Goal: Information Seeking & Learning: Compare options

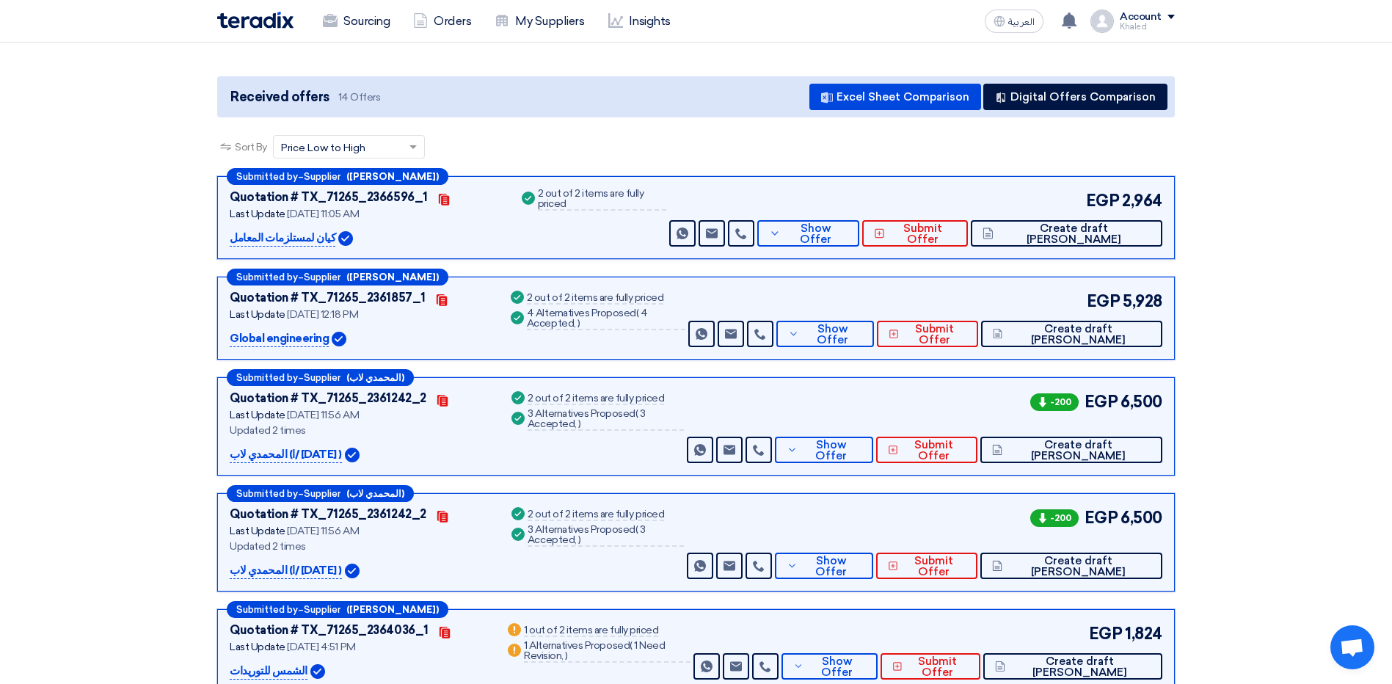
scroll to position [147, 0]
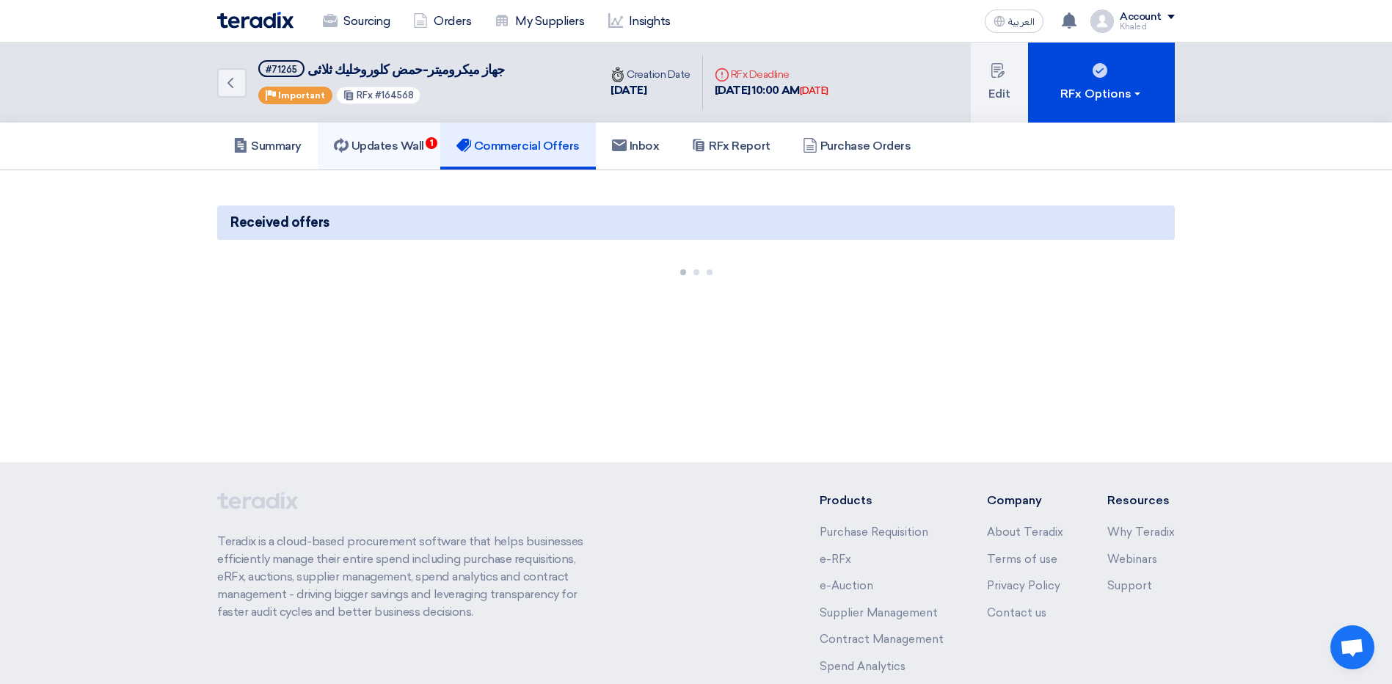
click at [372, 137] on link "Updates Wall 1" at bounding box center [379, 146] width 123 height 47
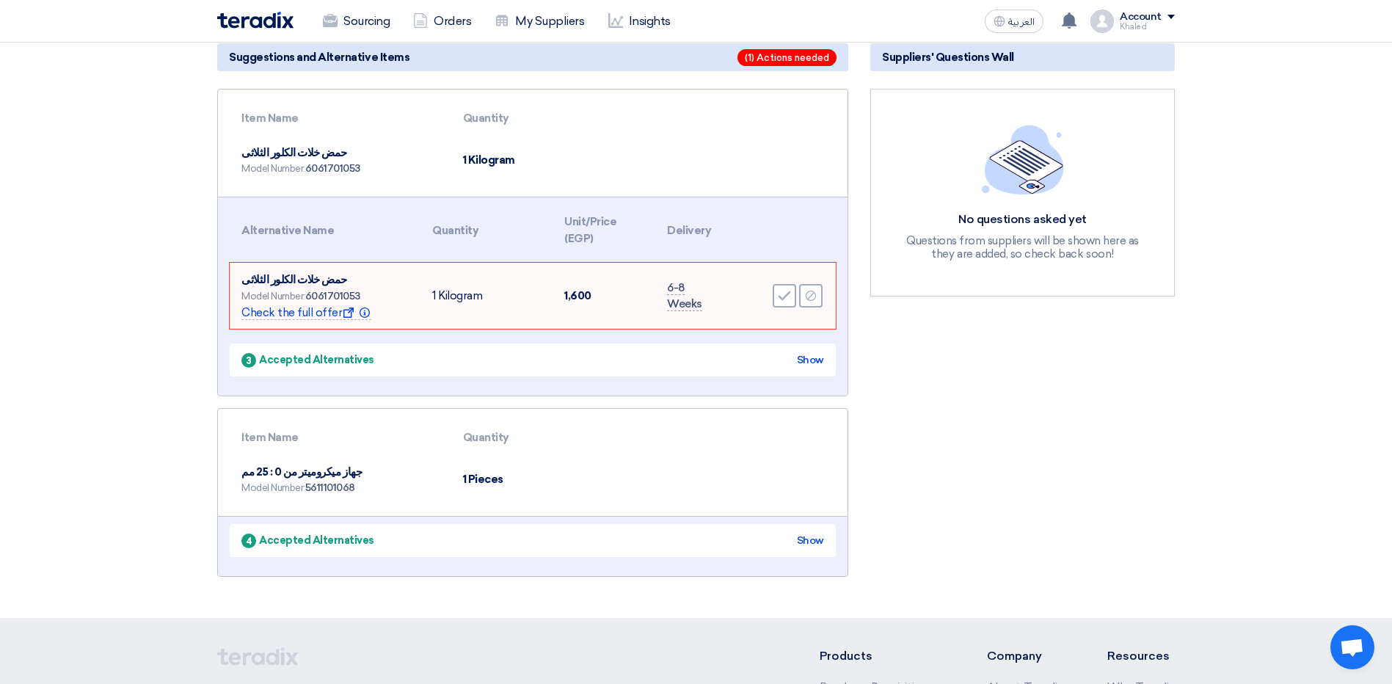
scroll to position [147, 0]
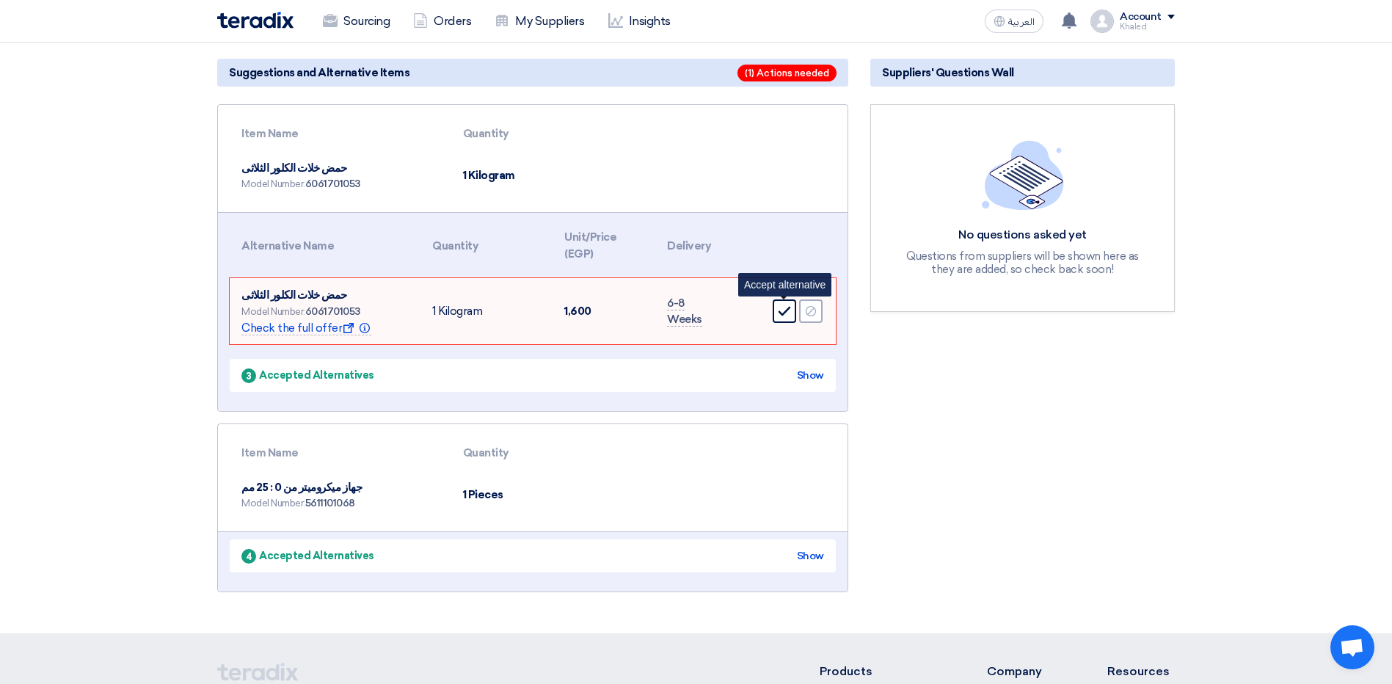
click at [780, 311] on icon "Accept" at bounding box center [784, 311] width 13 height 13
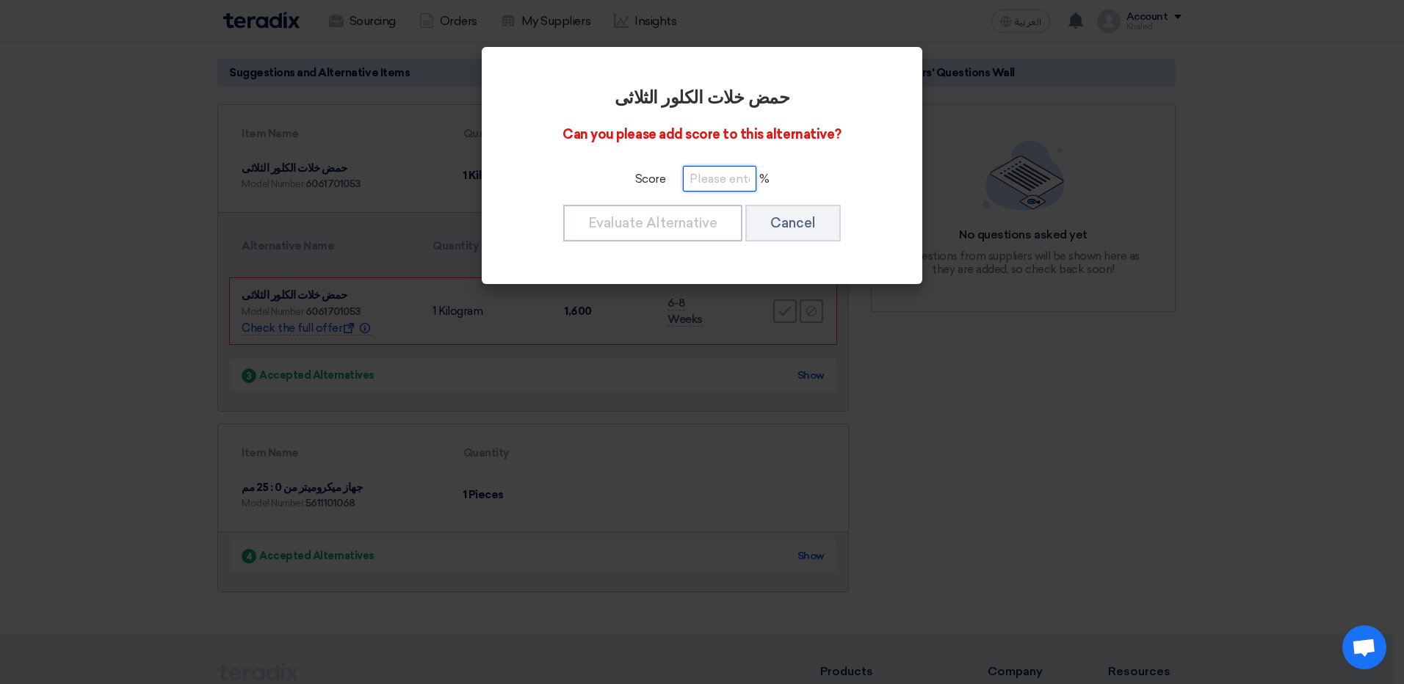
click at [697, 181] on input "number" at bounding box center [719, 179] width 73 height 26
type input "100"
click at [696, 222] on button "Evaluate Alternative" at bounding box center [652, 223] width 179 height 37
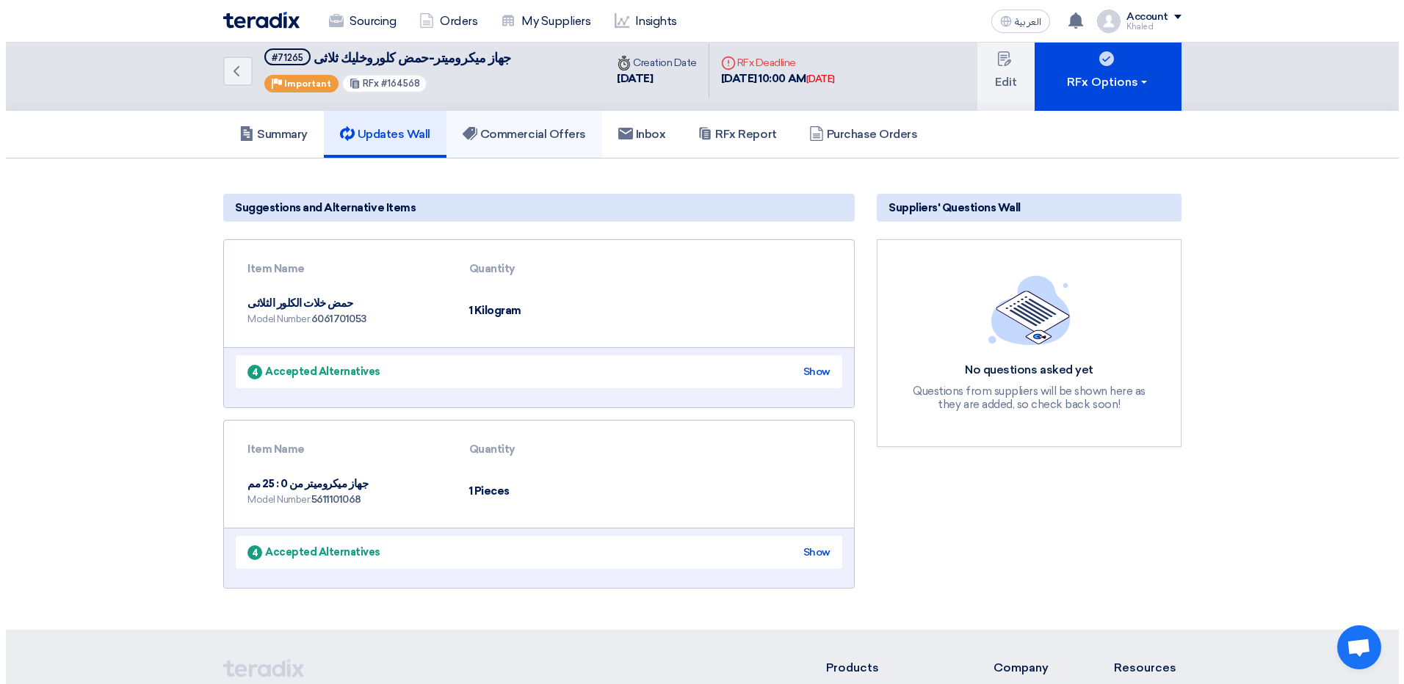
scroll to position [0, 0]
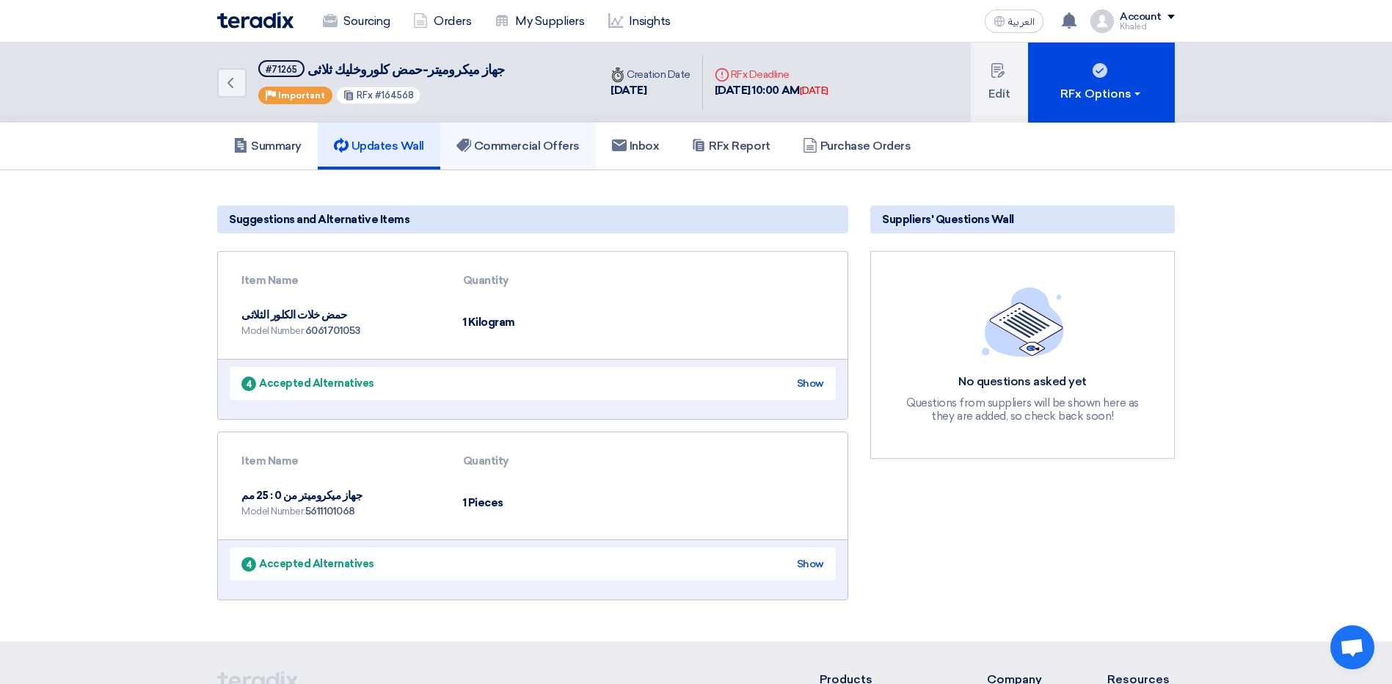
click at [518, 142] on h5 "Commercial Offers" at bounding box center [518, 146] width 123 height 15
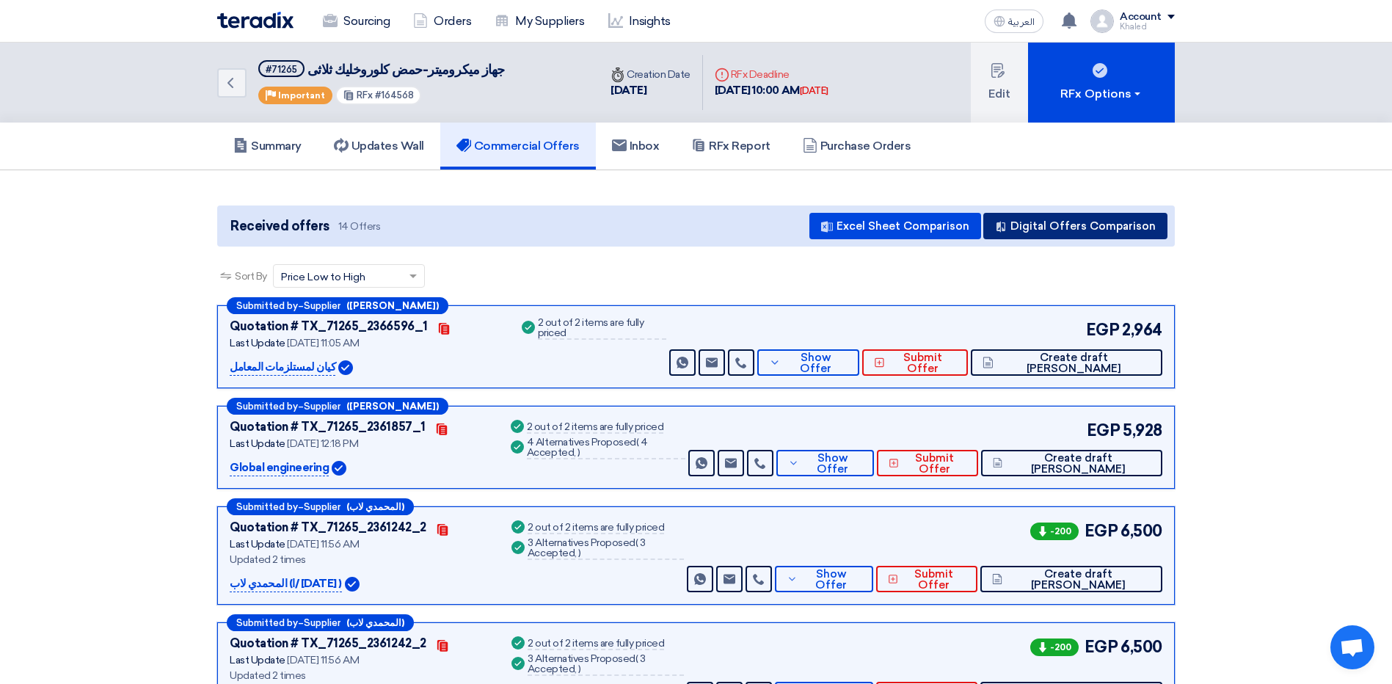
click at [1053, 226] on button "Digital Offers Comparison" at bounding box center [1076, 226] width 184 height 26
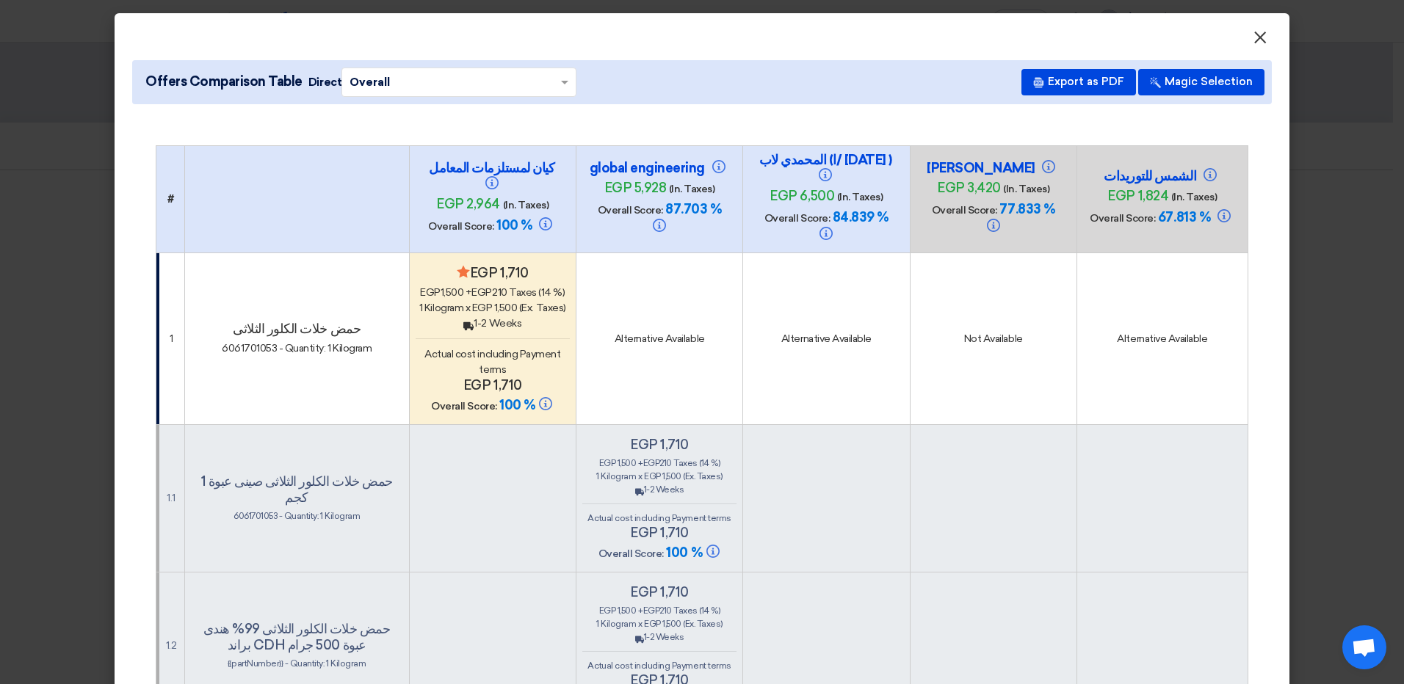
click at [1256, 39] on span "×" at bounding box center [1259, 40] width 15 height 29
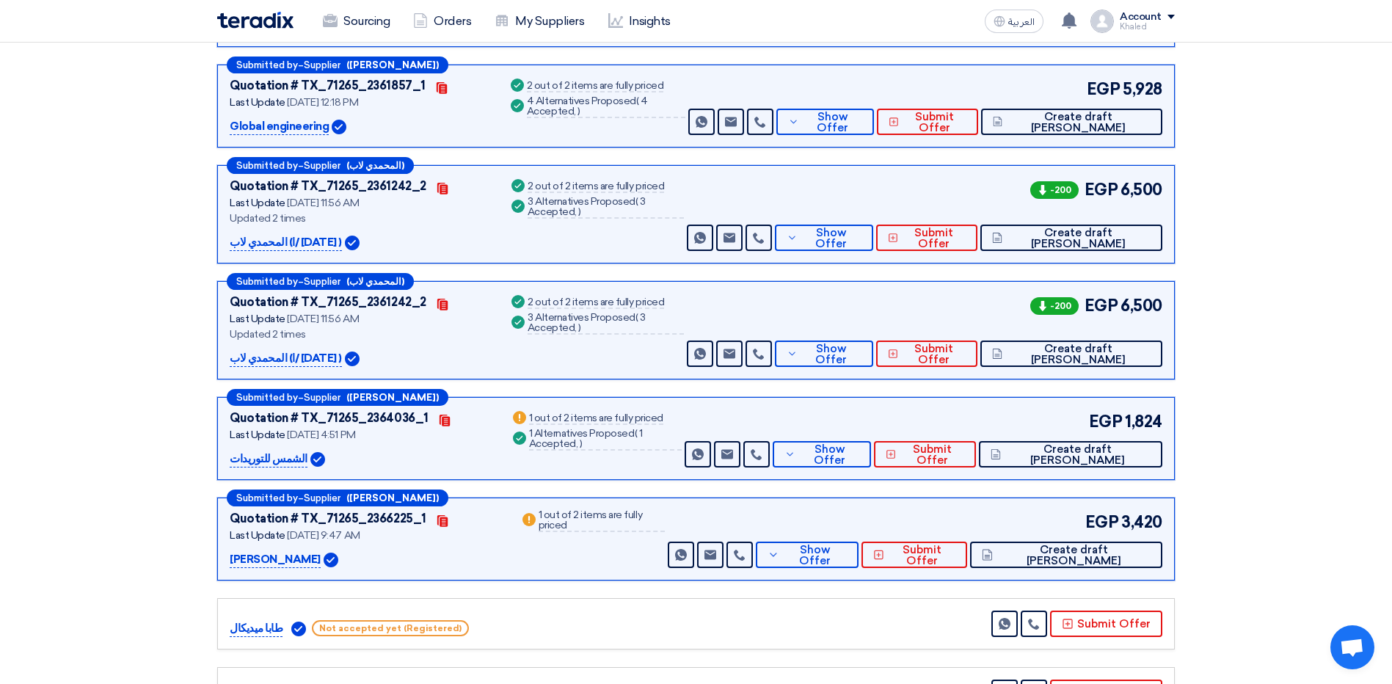
scroll to position [367, 0]
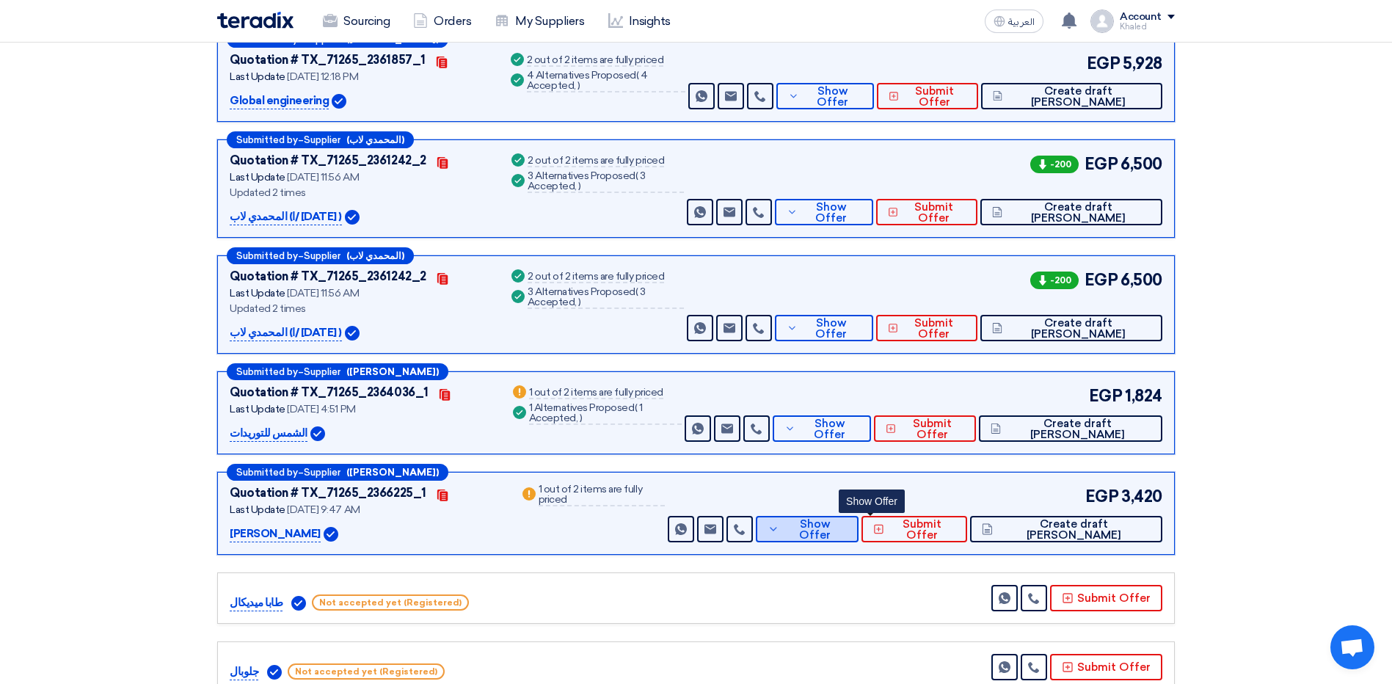
click at [780, 529] on icon at bounding box center [774, 529] width 12 height 12
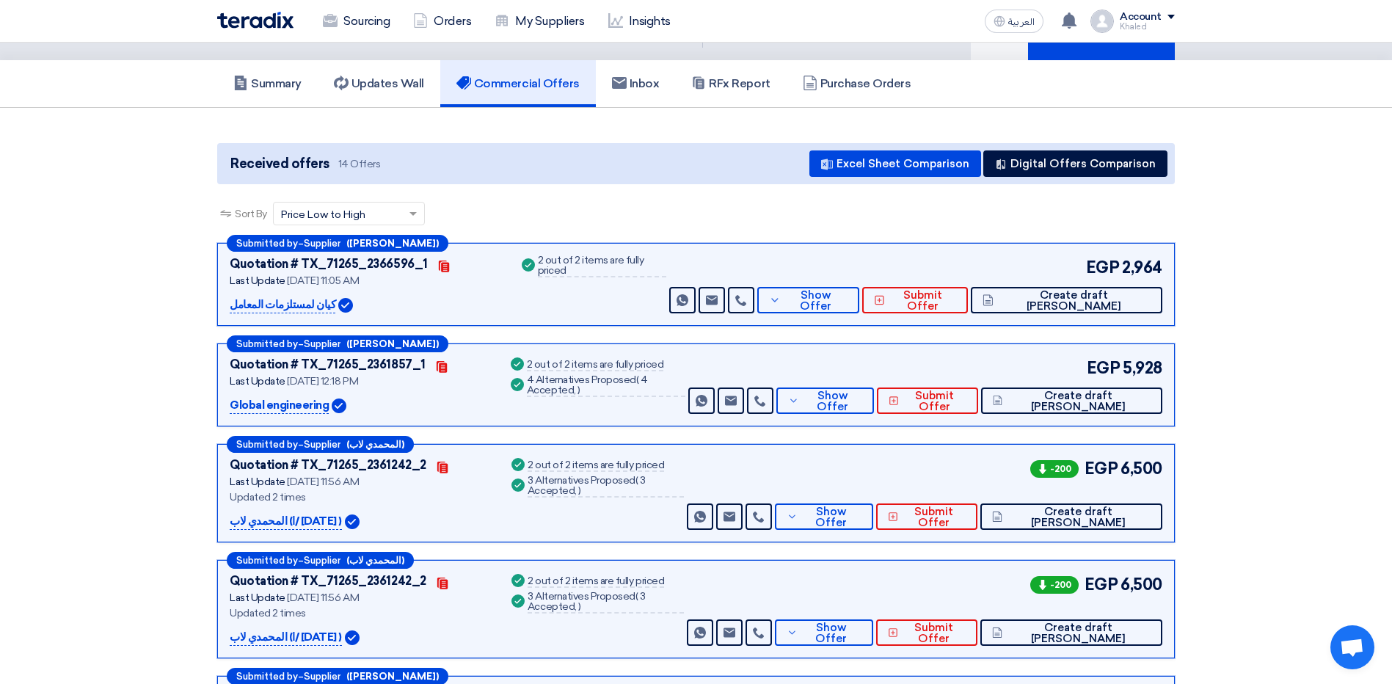
scroll to position [0, 0]
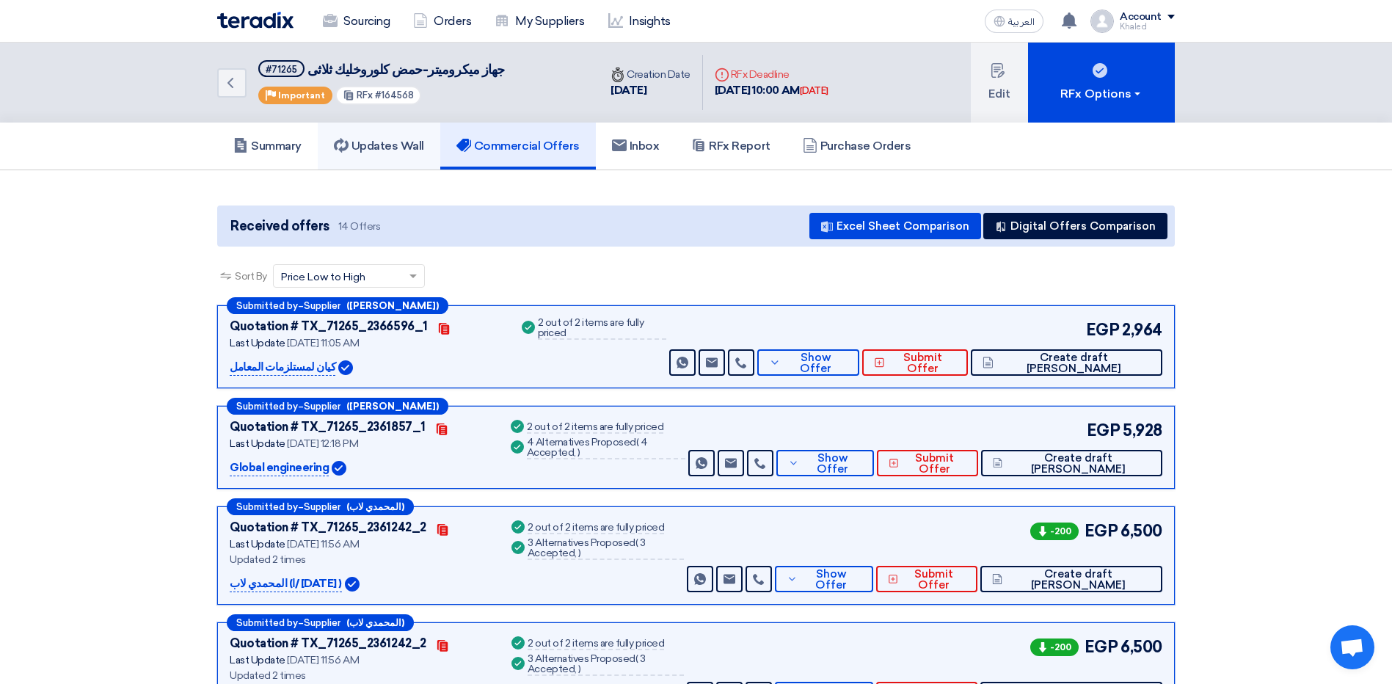
click at [405, 144] on h5 "Updates Wall" at bounding box center [379, 146] width 90 height 15
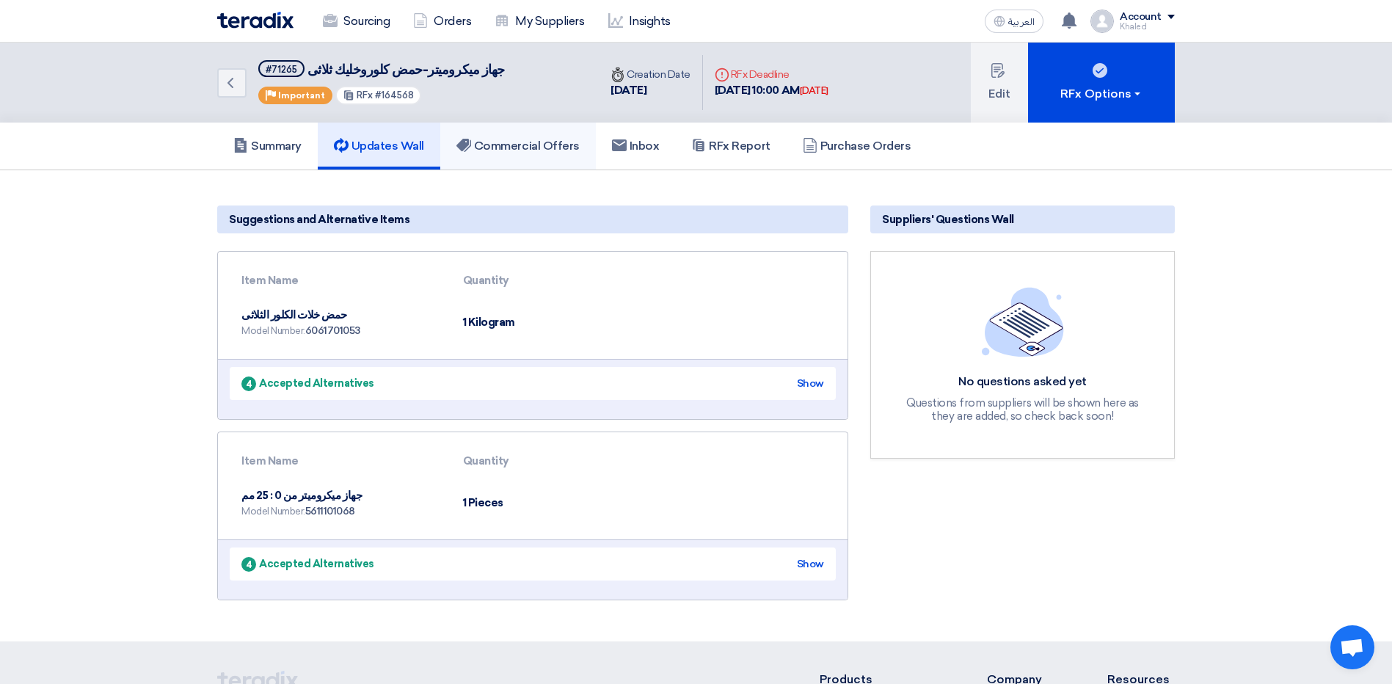
click at [540, 159] on link "Commercial Offers" at bounding box center [518, 146] width 156 height 47
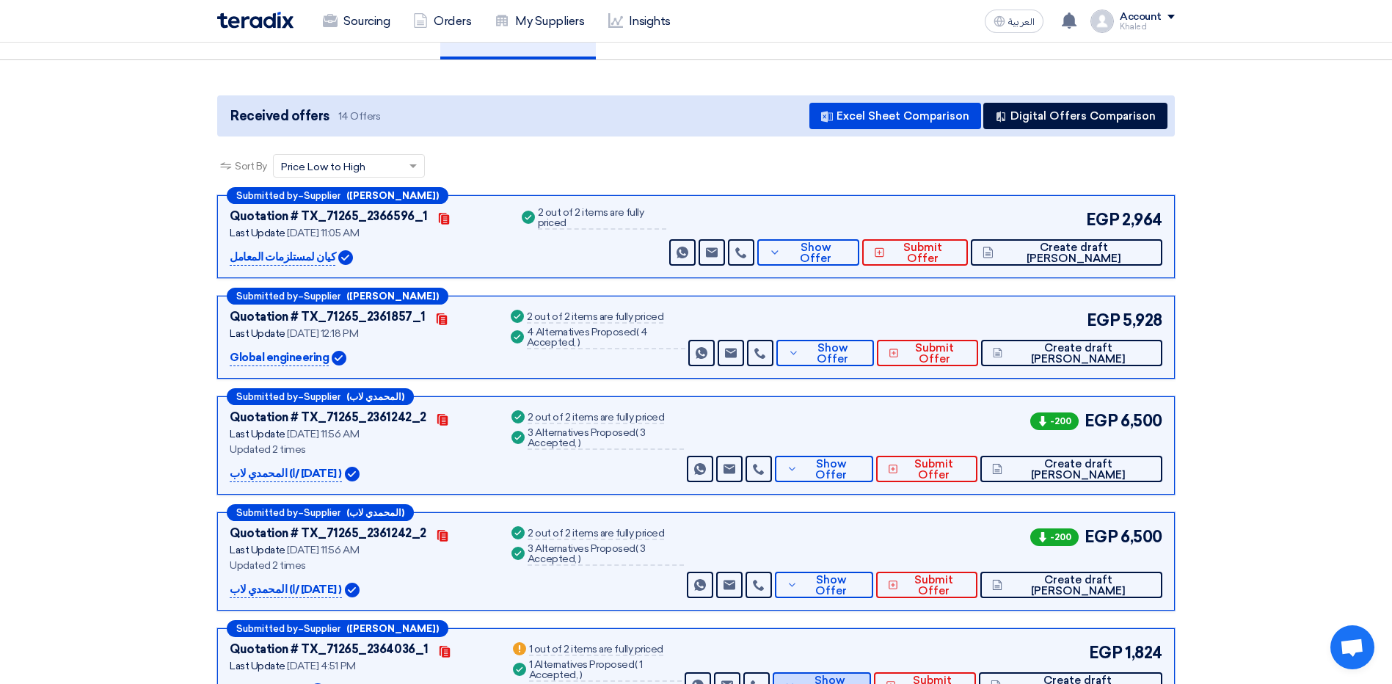
scroll to position [73, 0]
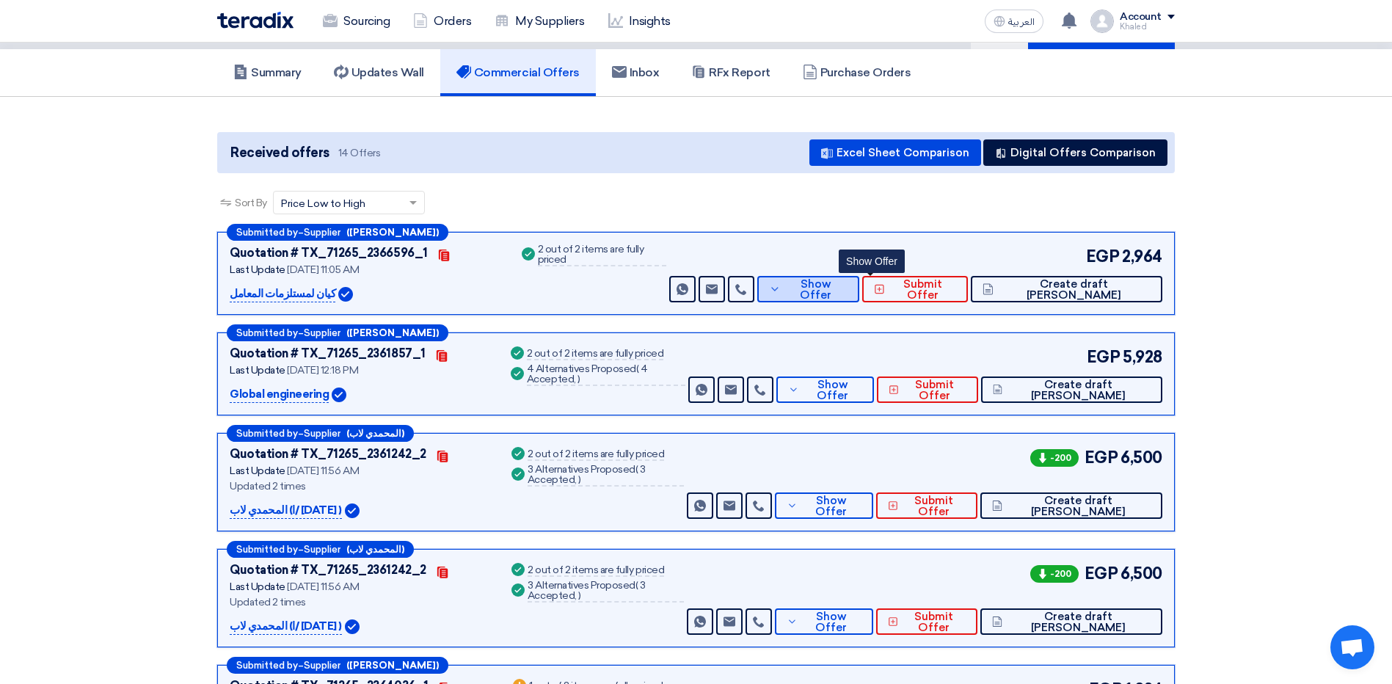
click at [849, 292] on span "Show Offer" at bounding box center [817, 290] width 64 height 22
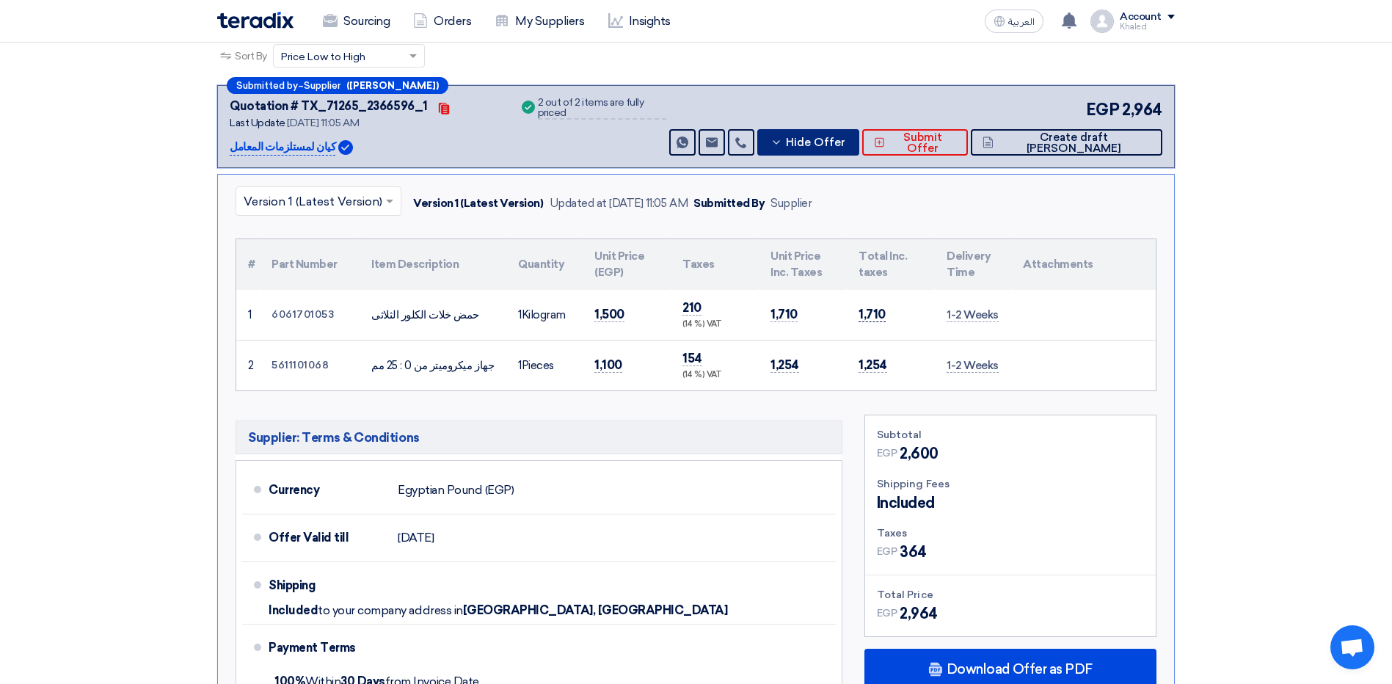
scroll to position [147, 0]
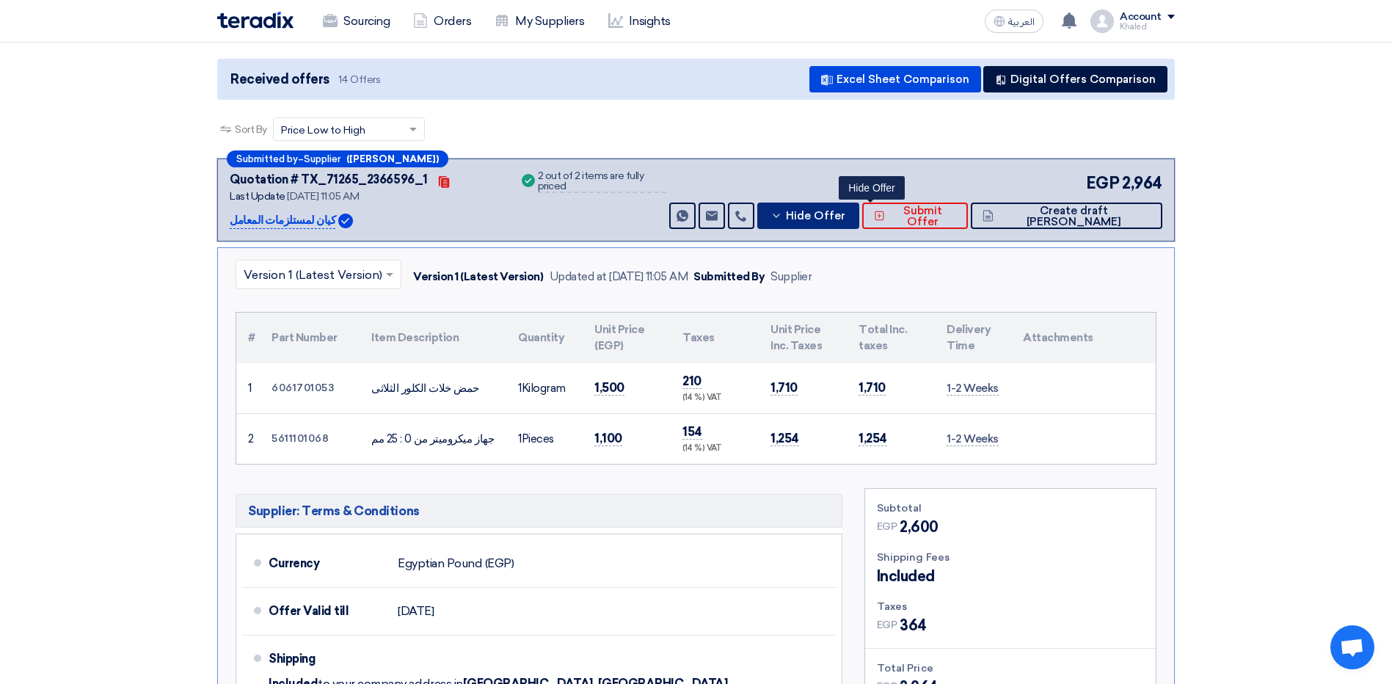
click at [835, 217] on button "Hide Offer" at bounding box center [809, 216] width 102 height 26
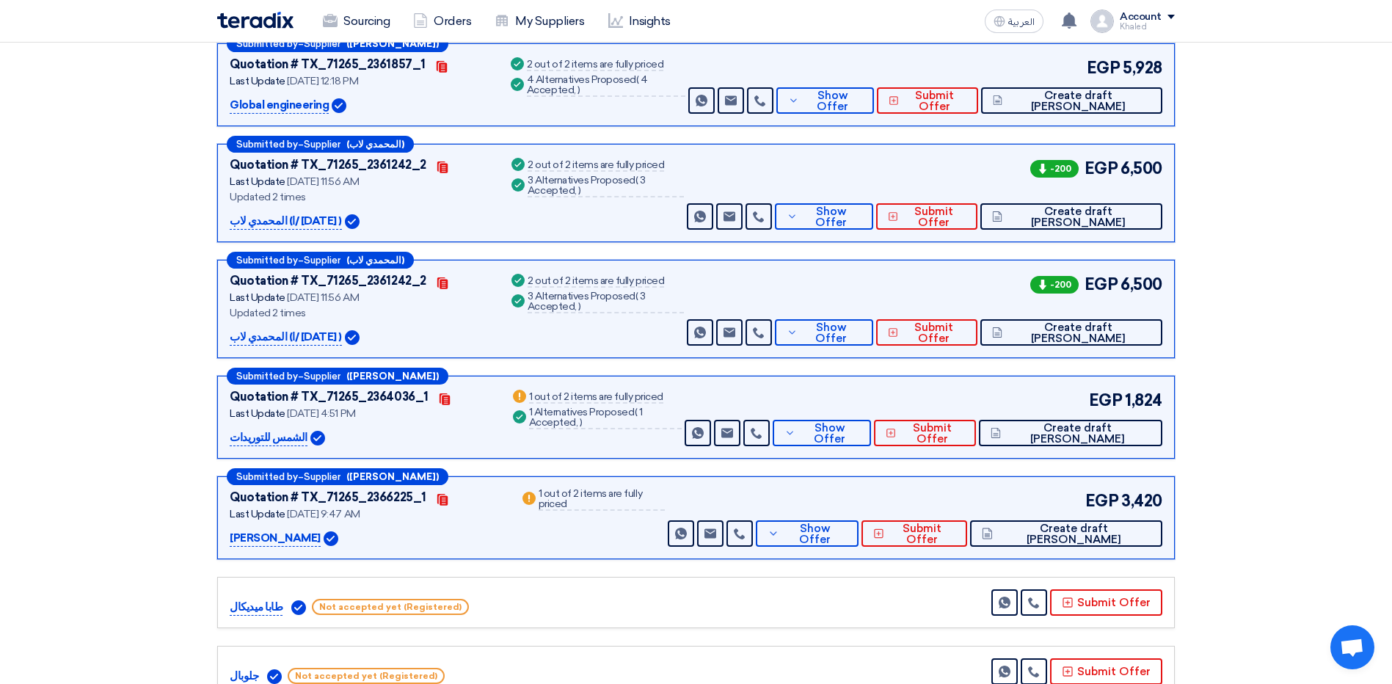
scroll to position [440, 0]
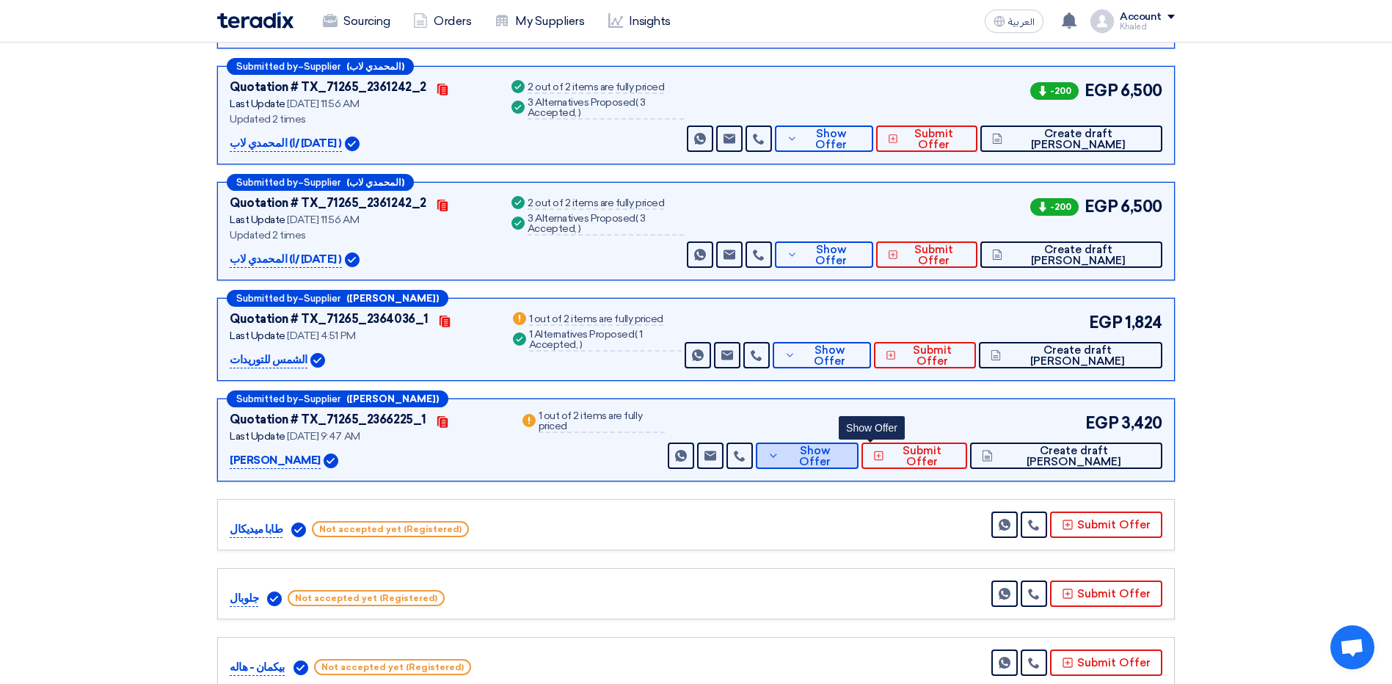
click at [780, 454] on icon at bounding box center [774, 456] width 12 height 12
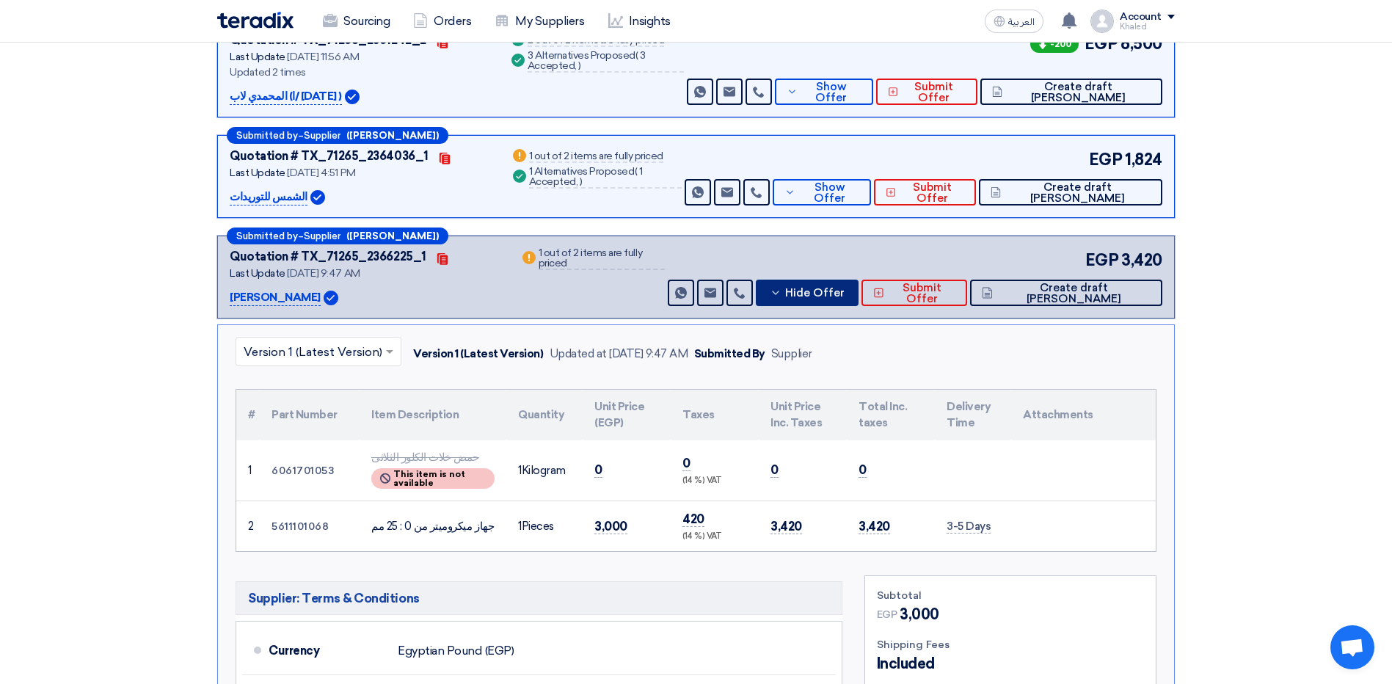
scroll to position [587, 0]
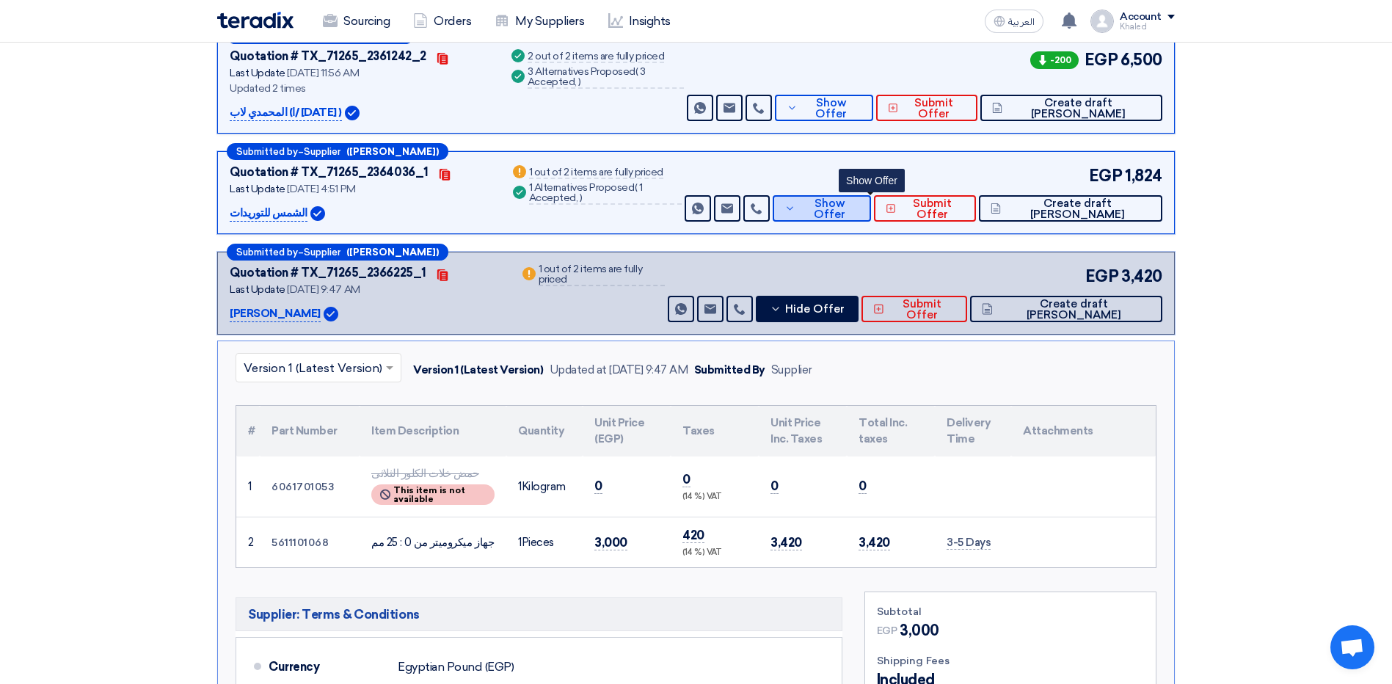
click at [826, 204] on button "Show Offer" at bounding box center [822, 208] width 98 height 26
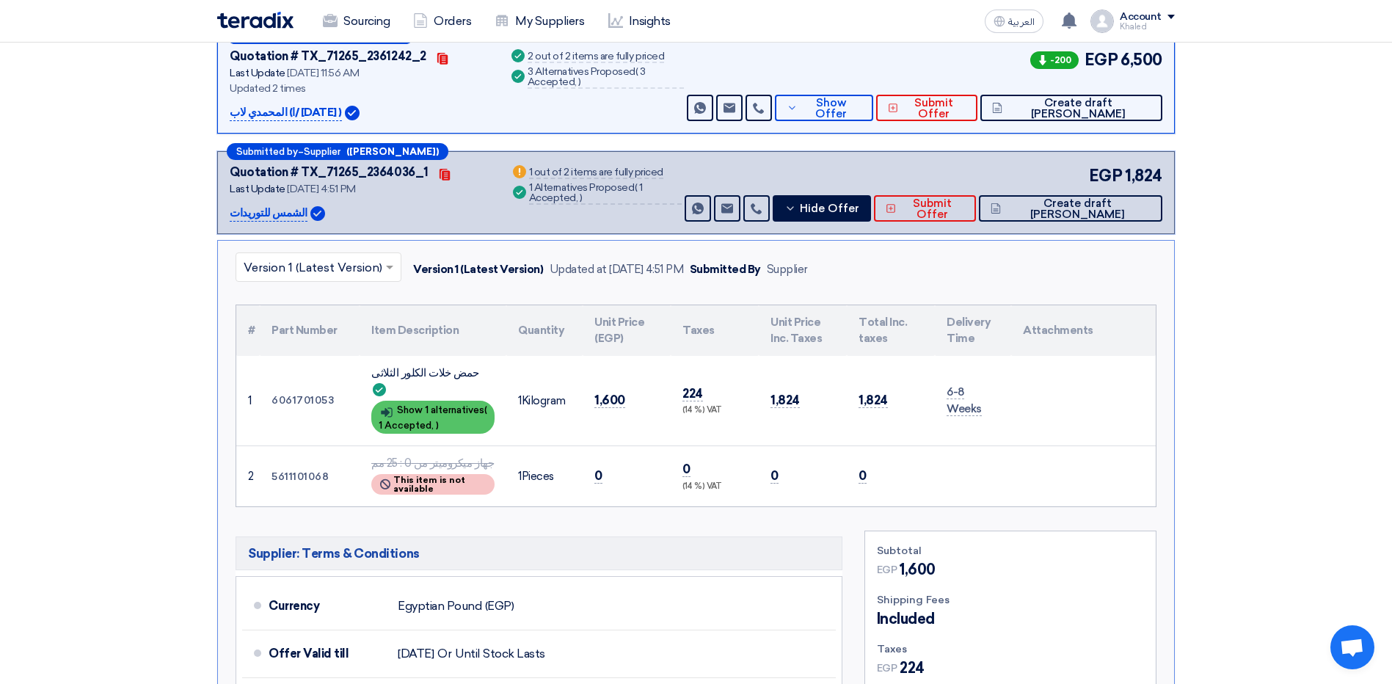
click at [471, 401] on div "Show details Show 1 alternatives ( 1 Accepted, )" at bounding box center [432, 417] width 123 height 33
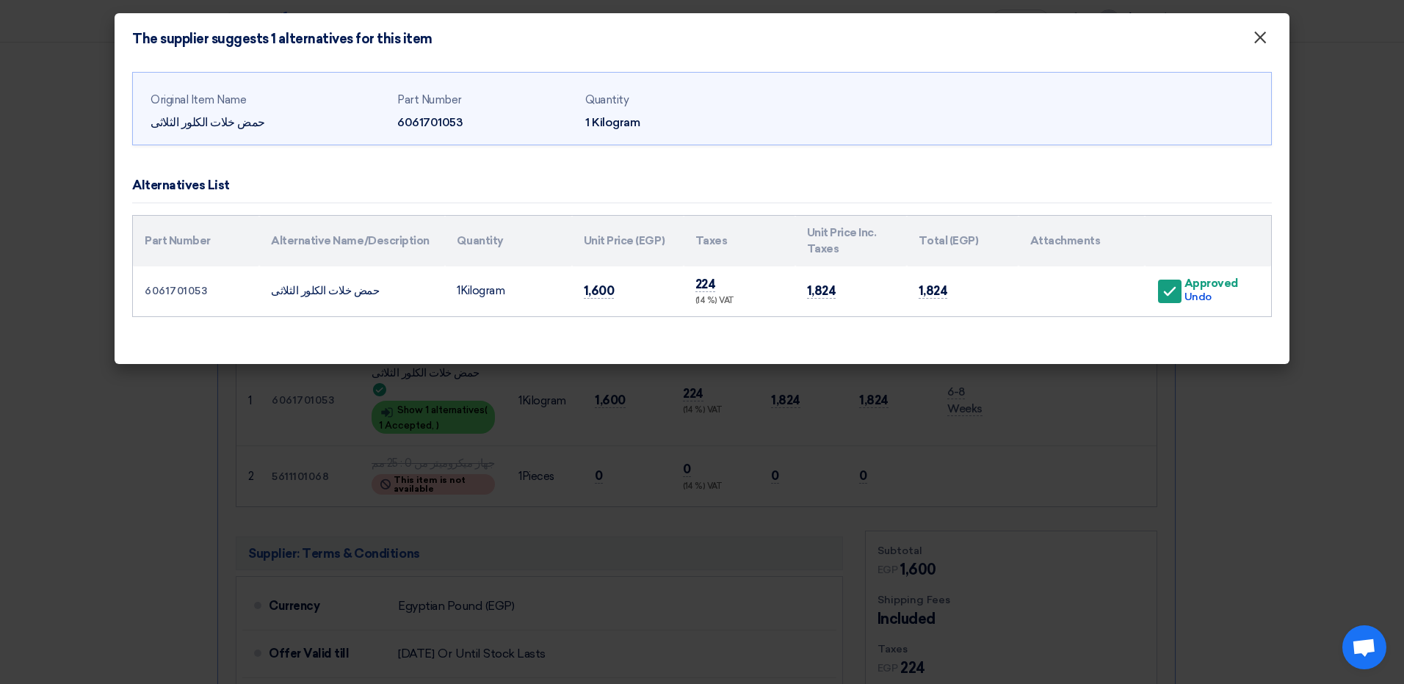
click at [1259, 40] on span "×" at bounding box center [1259, 40] width 15 height 29
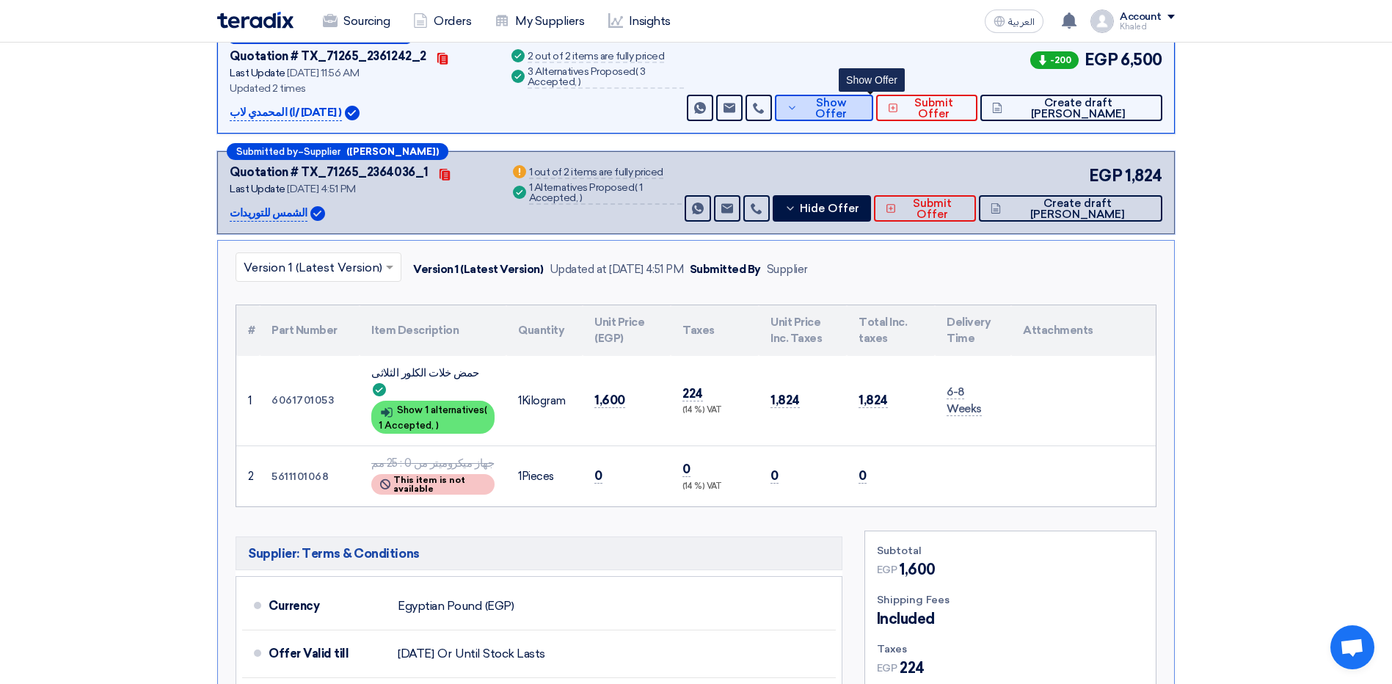
click at [833, 111] on button "Show Offer" at bounding box center [824, 108] width 98 height 26
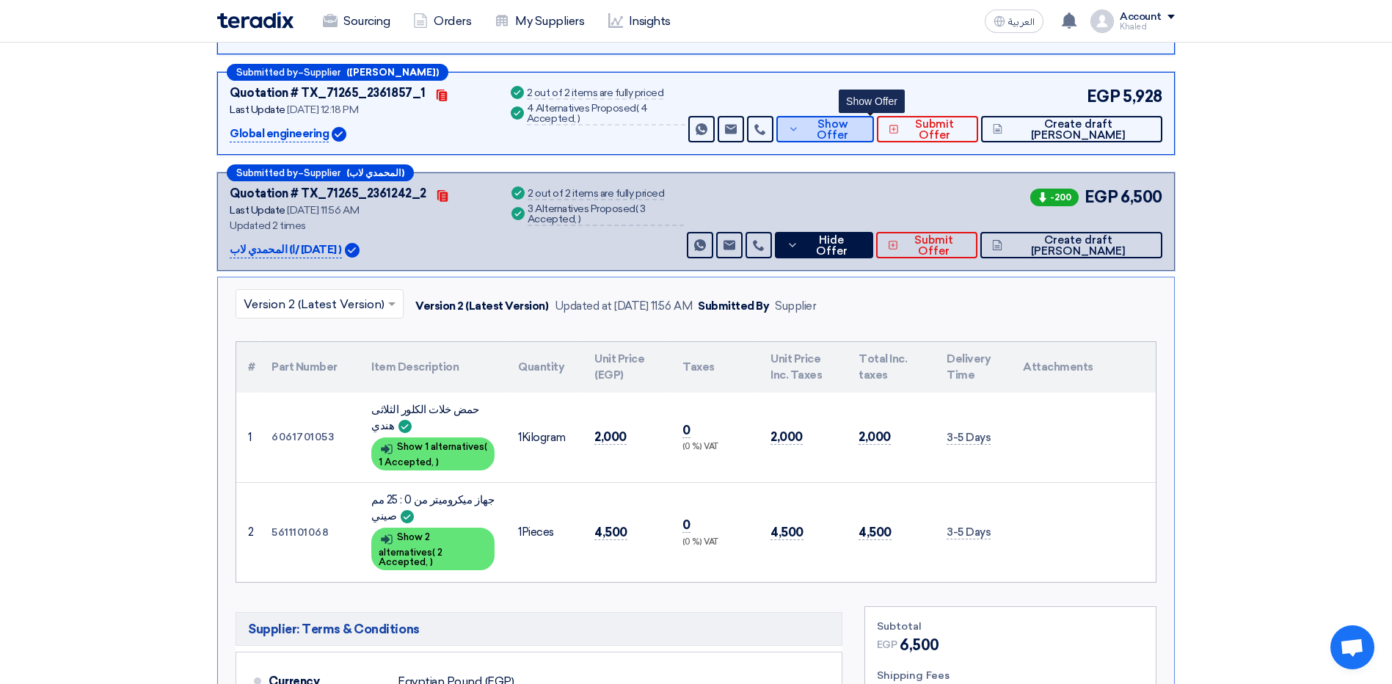
scroll to position [294, 0]
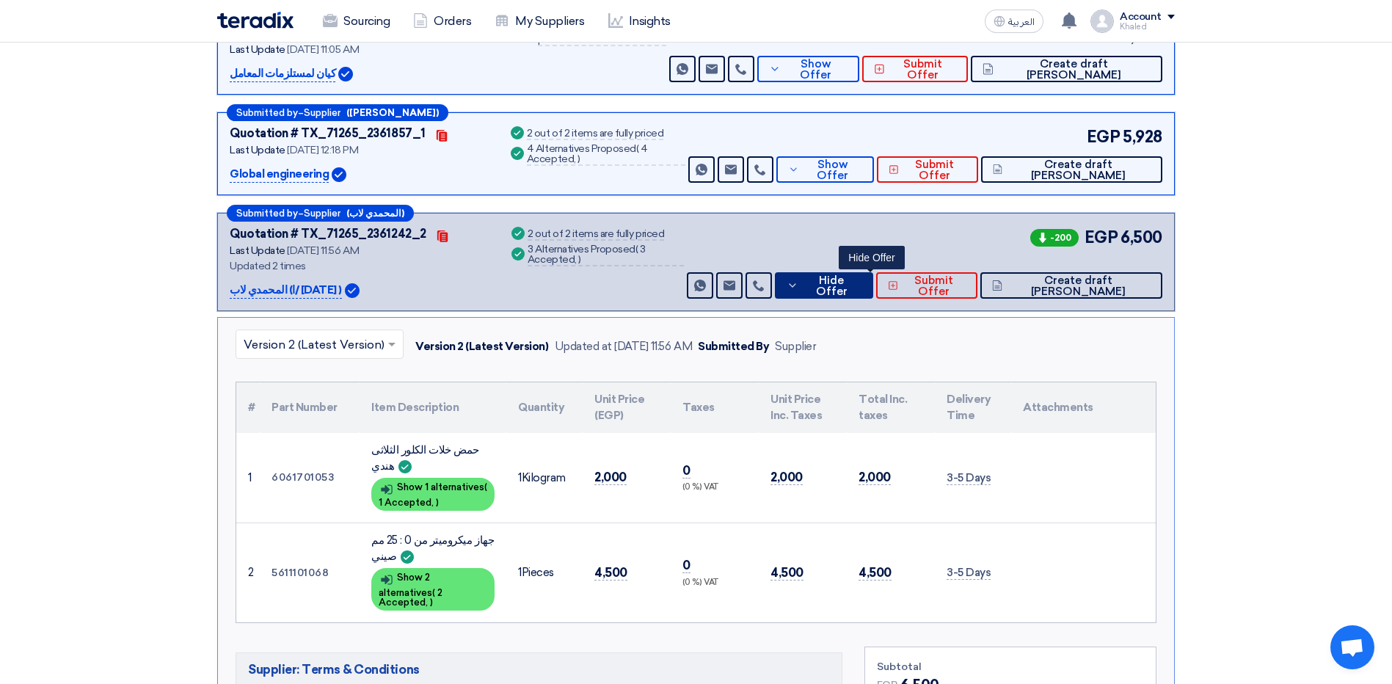
click at [854, 294] on button "Hide Offer" at bounding box center [824, 285] width 98 height 26
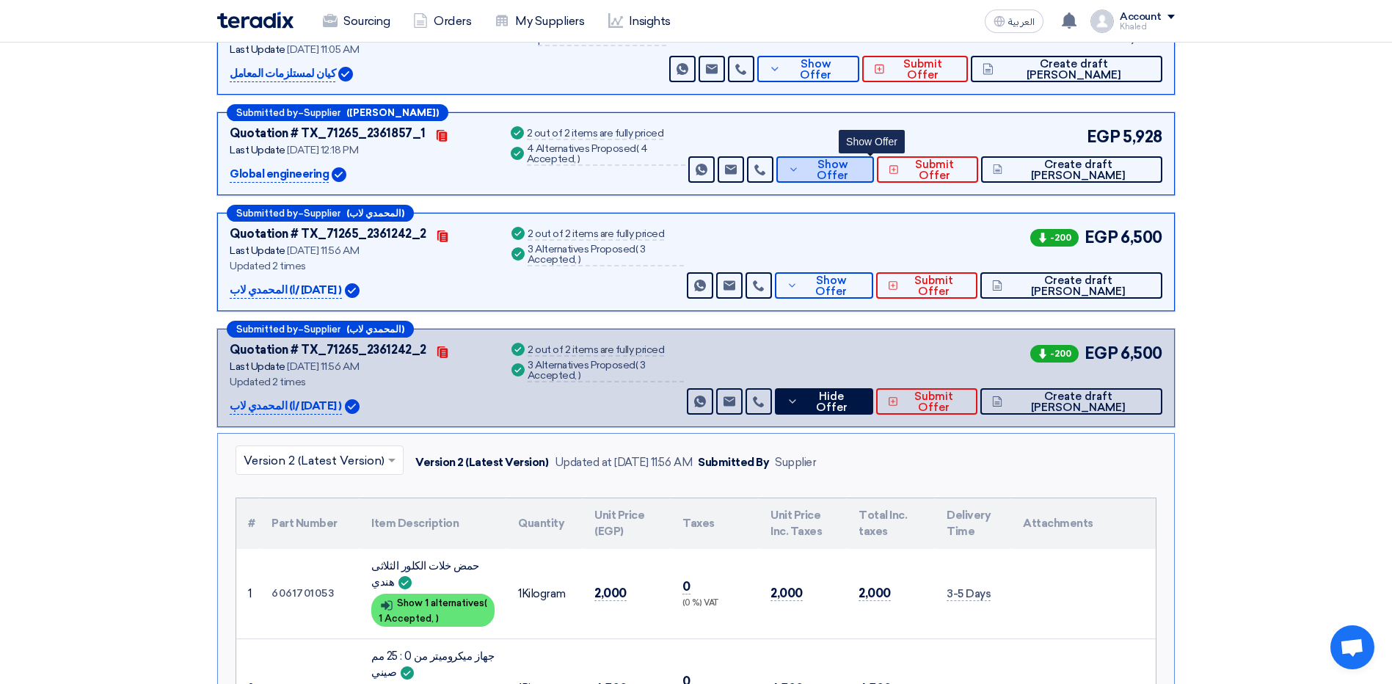
click at [799, 173] on icon at bounding box center [793, 170] width 11 height 12
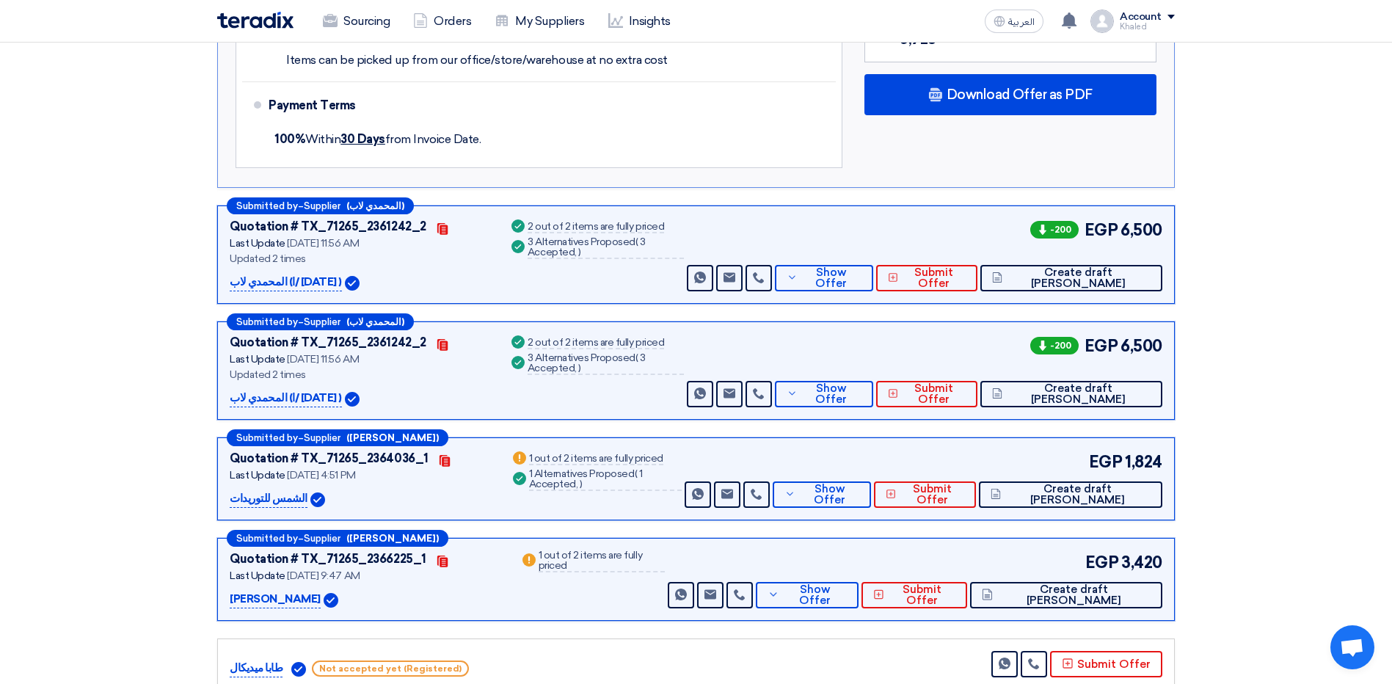
scroll to position [1028, 0]
click at [860, 483] on span "Show Offer" at bounding box center [829, 494] width 60 height 22
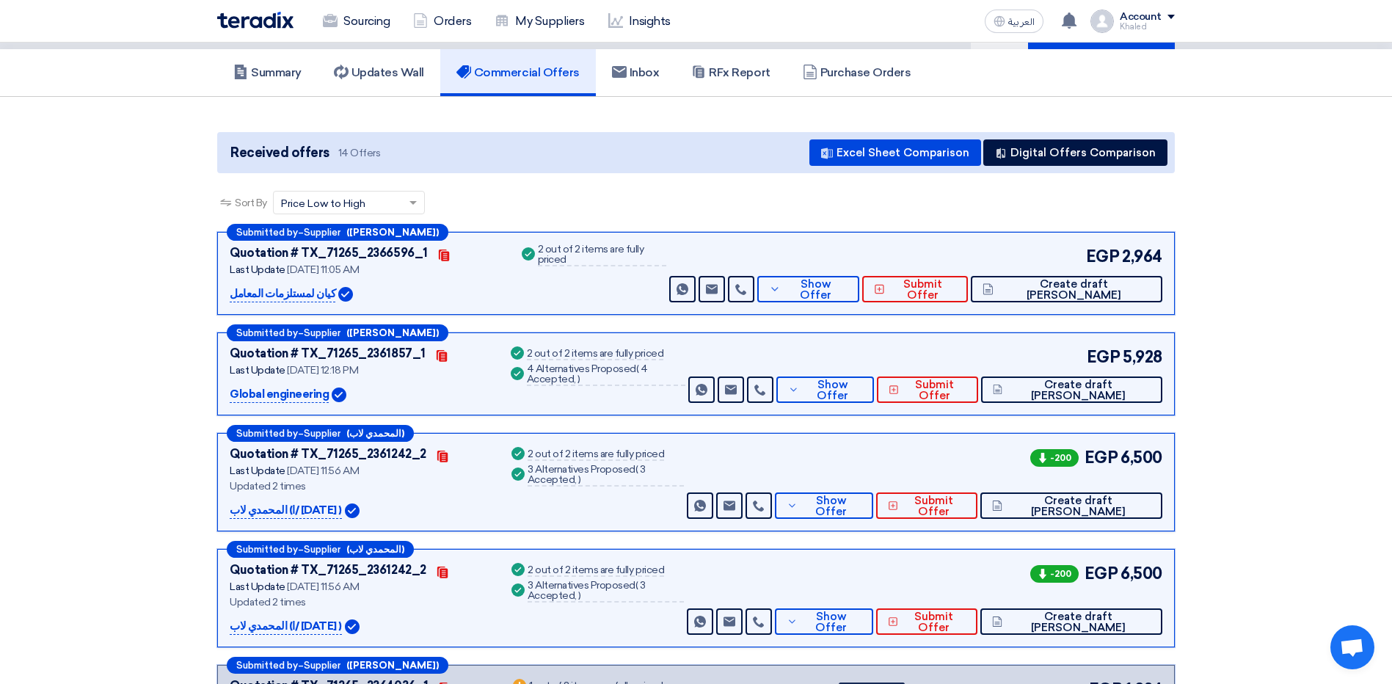
scroll to position [0, 0]
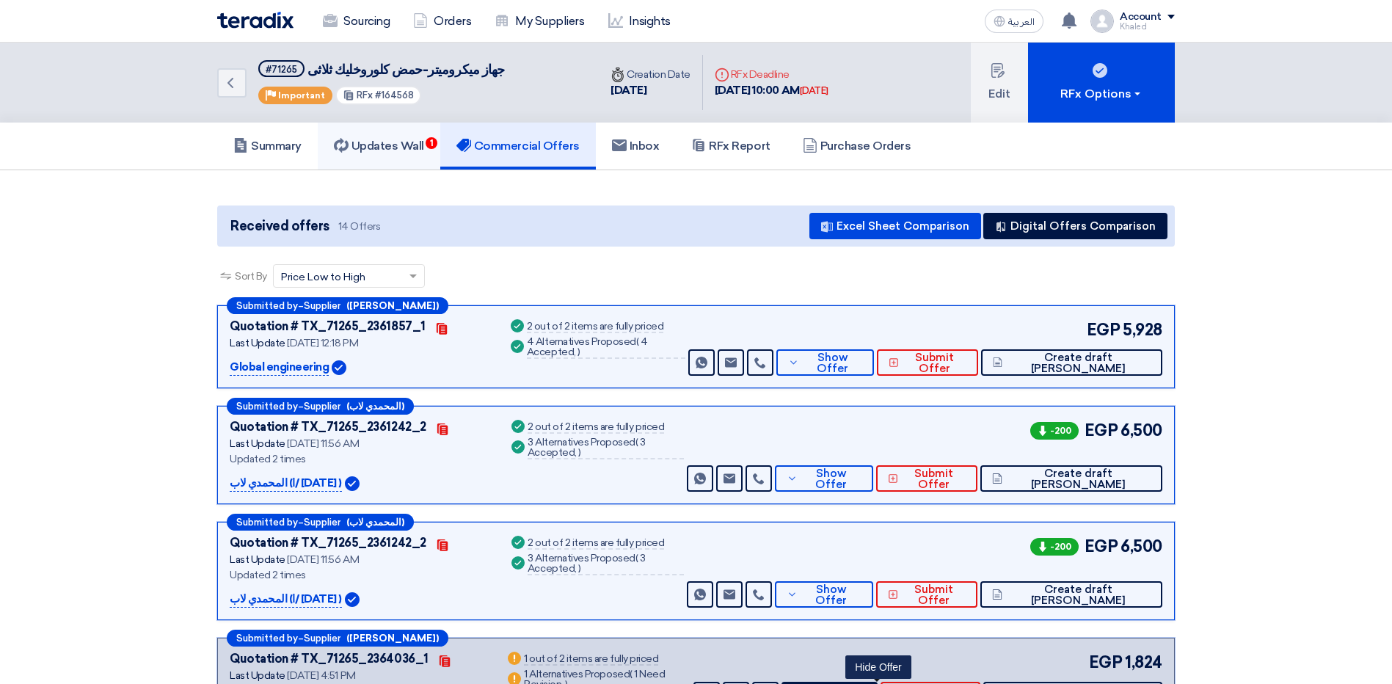
click at [380, 165] on link "Updates Wall 1" at bounding box center [379, 146] width 123 height 47
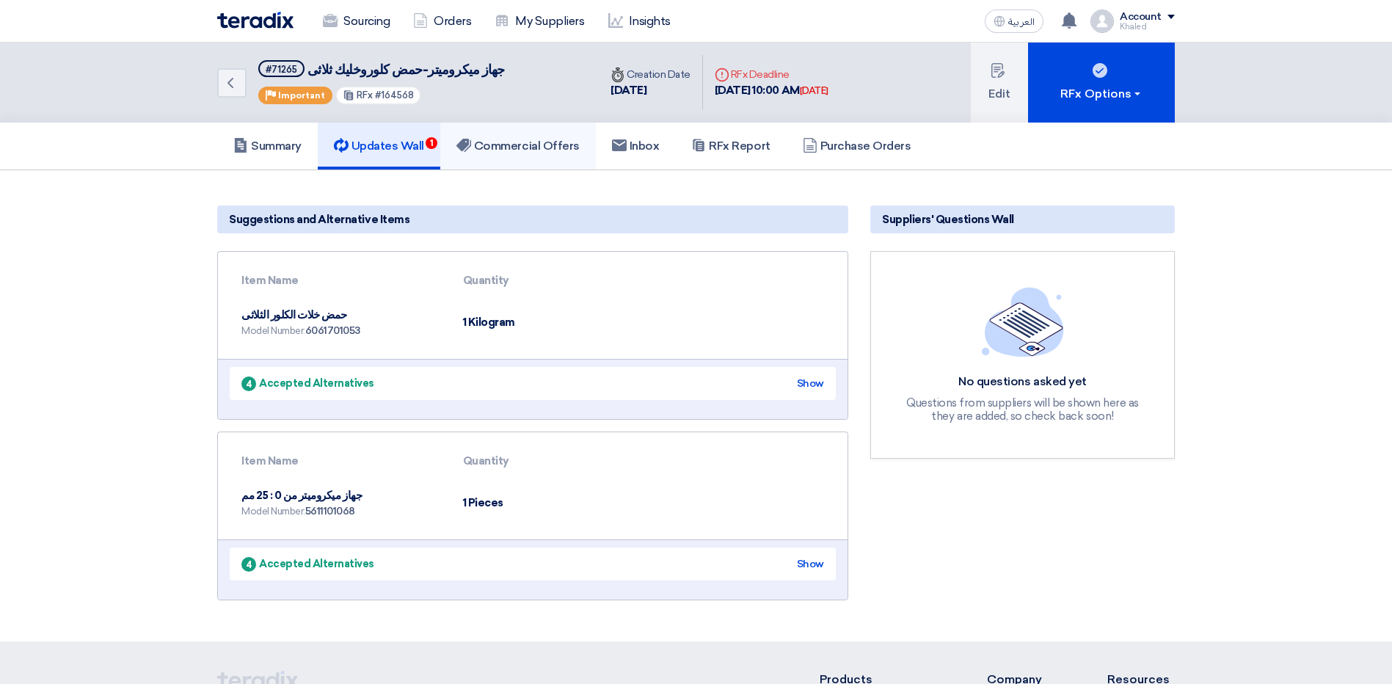
click at [534, 142] on h5 "Commercial Offers" at bounding box center [518, 146] width 123 height 15
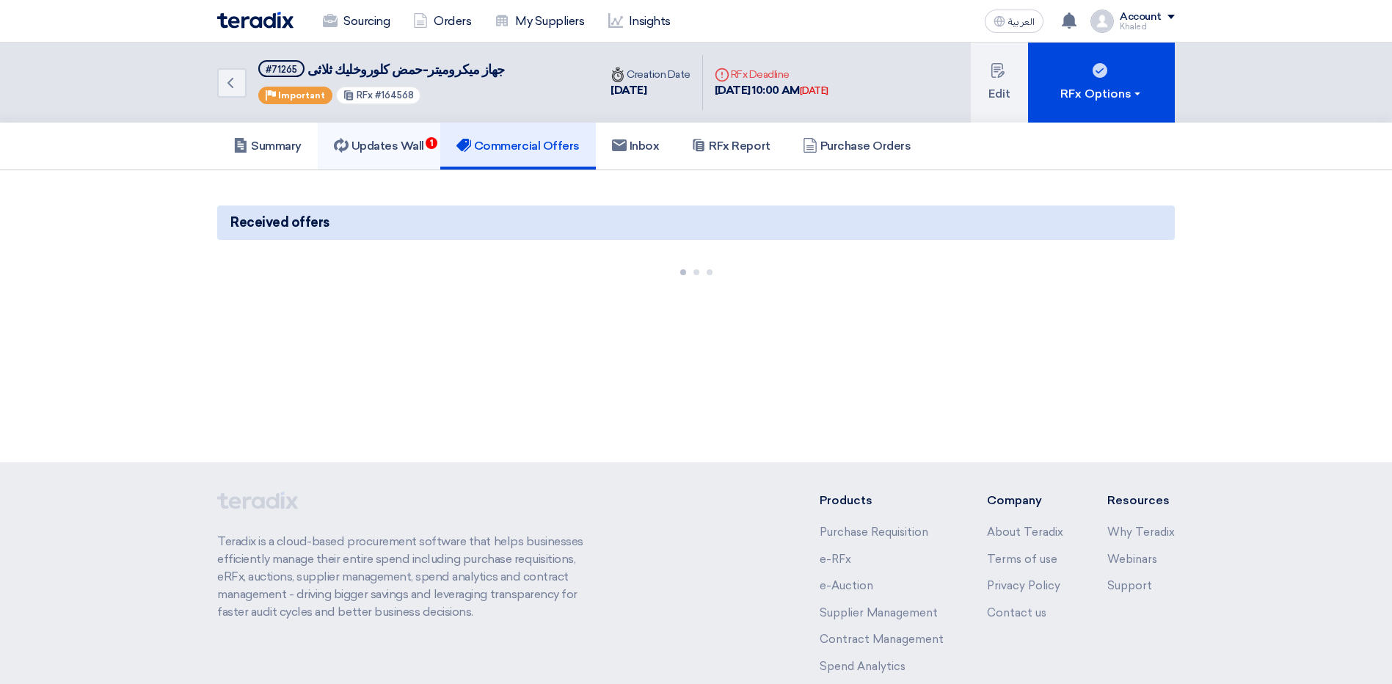
click at [432, 151] on link "Updates Wall 1" at bounding box center [379, 146] width 123 height 47
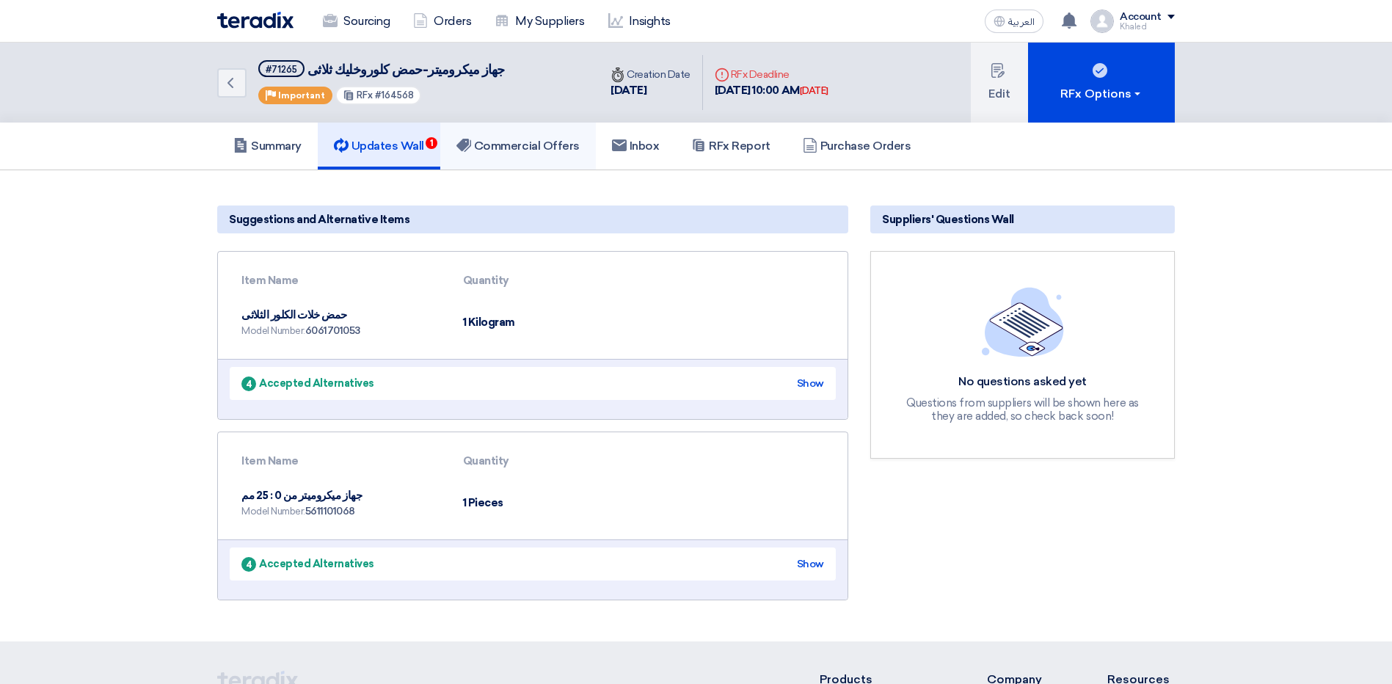
click at [518, 142] on h5 "Commercial Offers" at bounding box center [518, 146] width 123 height 15
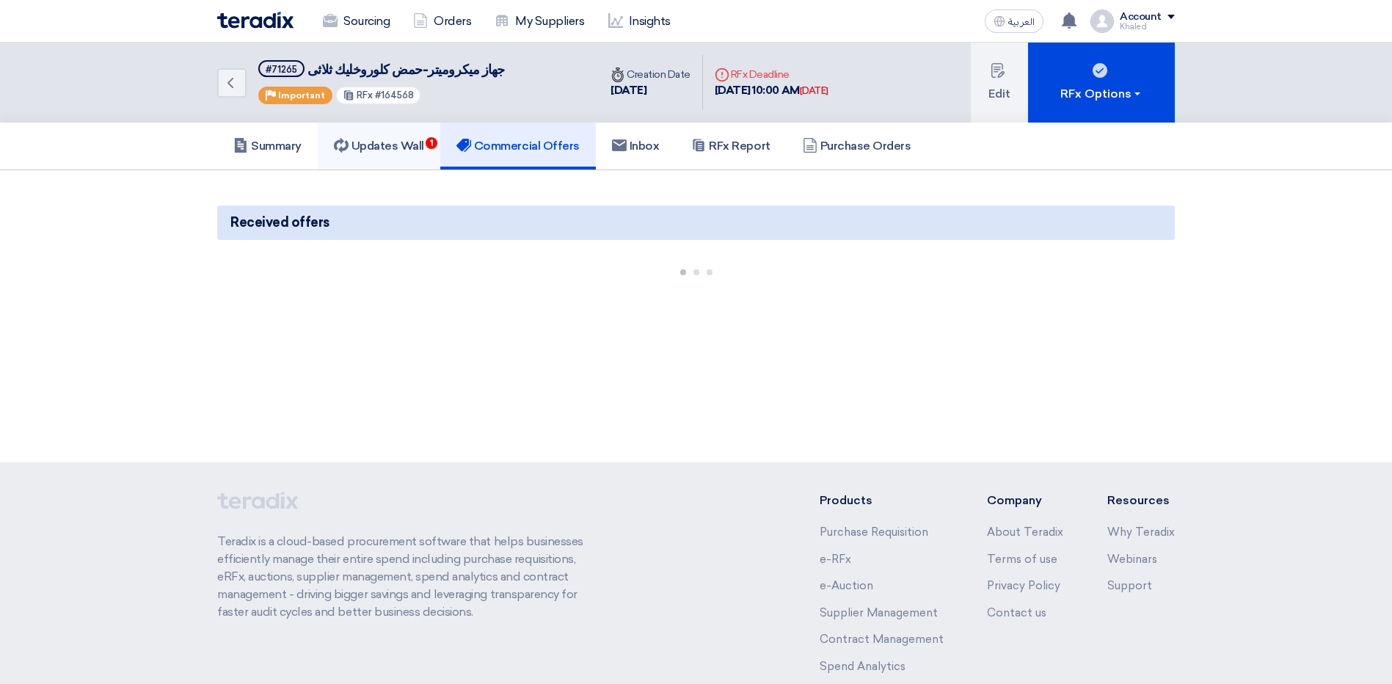
click at [407, 148] on h5 "Updates Wall 1" at bounding box center [379, 146] width 90 height 15
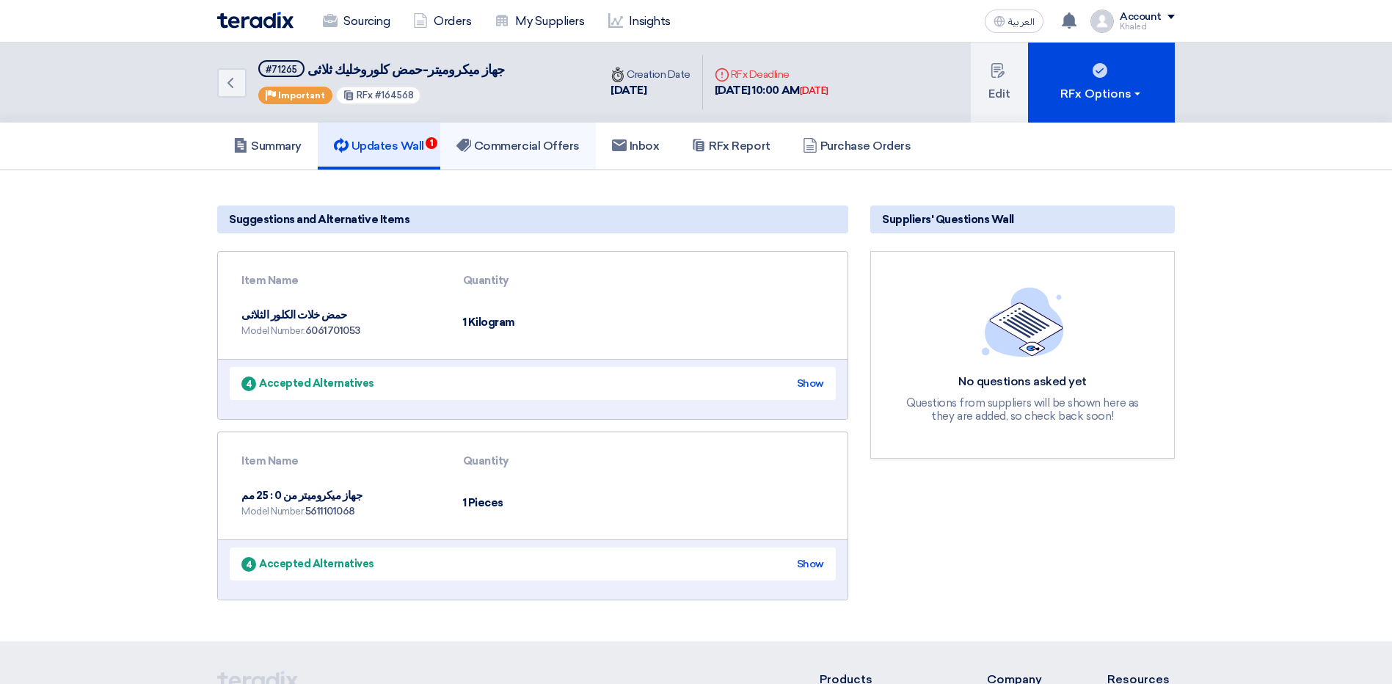
click at [531, 142] on h5 "Commercial Offers" at bounding box center [518, 146] width 123 height 15
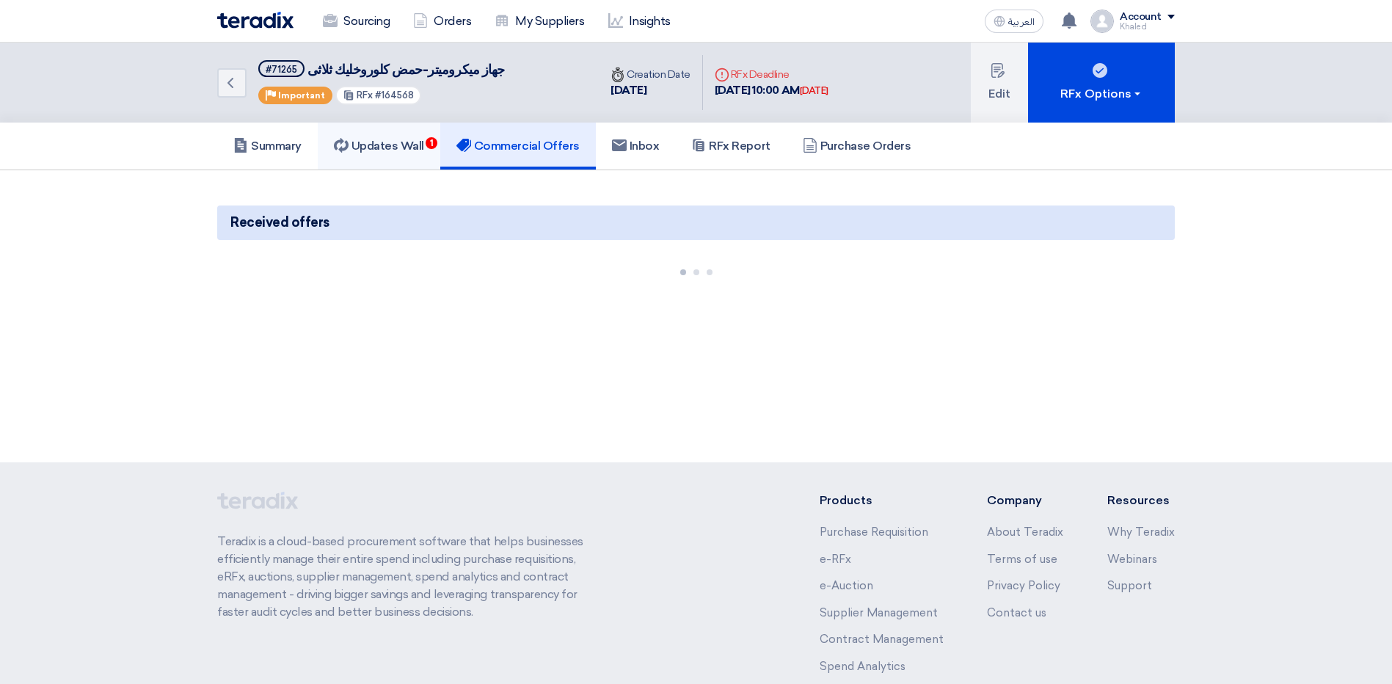
click at [412, 148] on h5 "Updates Wall 1" at bounding box center [379, 146] width 90 height 15
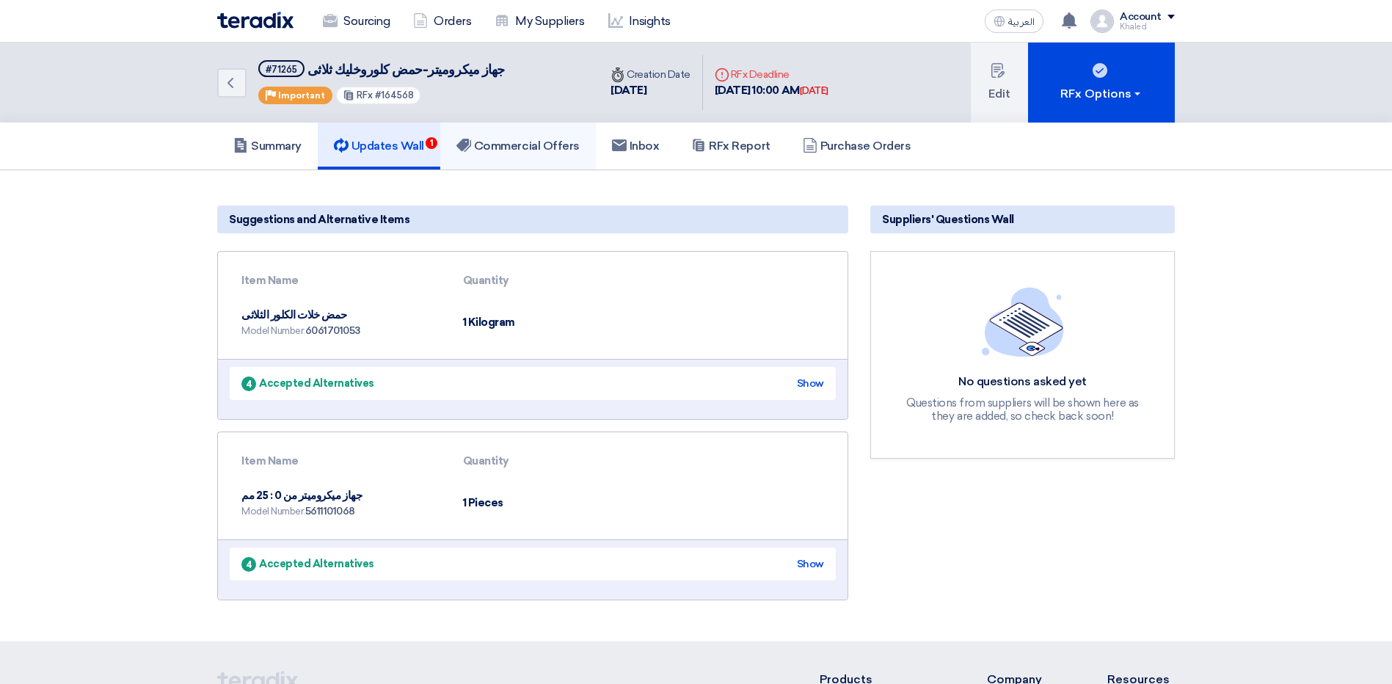
click at [526, 151] on h5 "Commercial Offers" at bounding box center [518, 146] width 123 height 15
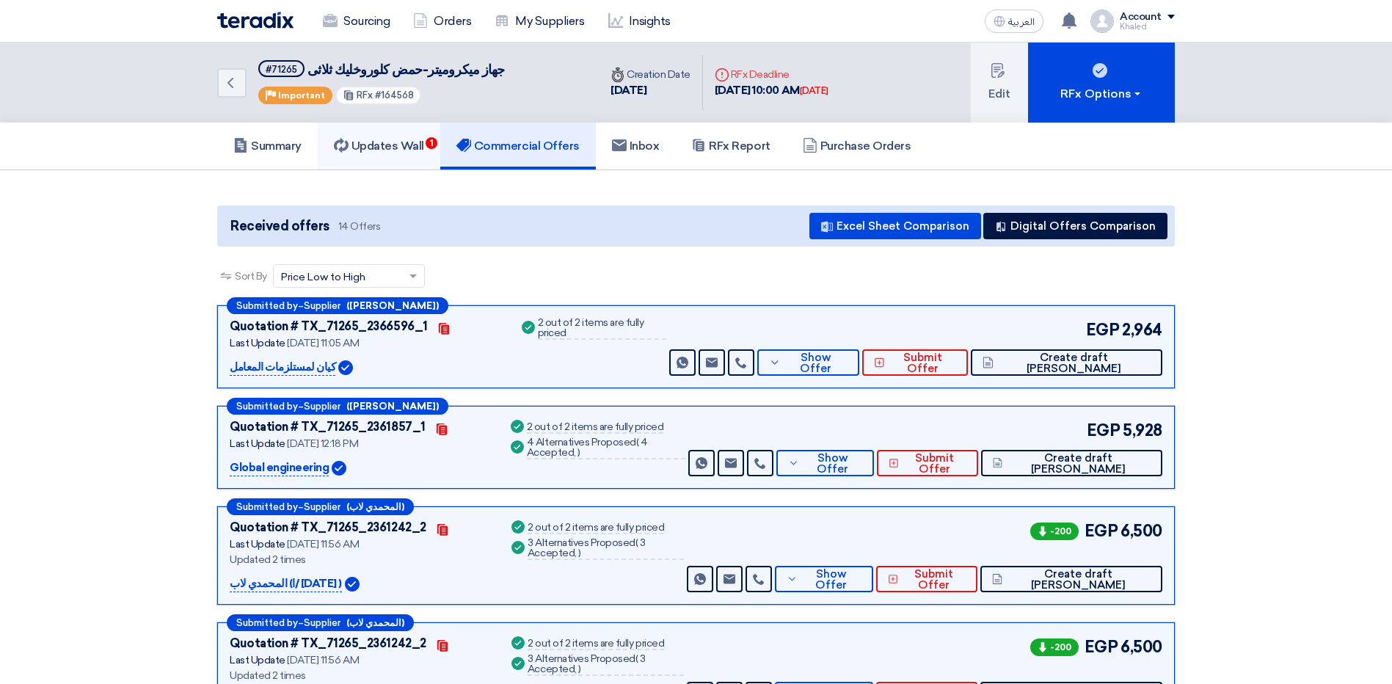
click at [413, 145] on h5 "Updates Wall 1" at bounding box center [379, 146] width 90 height 15
